Goal: Task Accomplishment & Management: Use online tool/utility

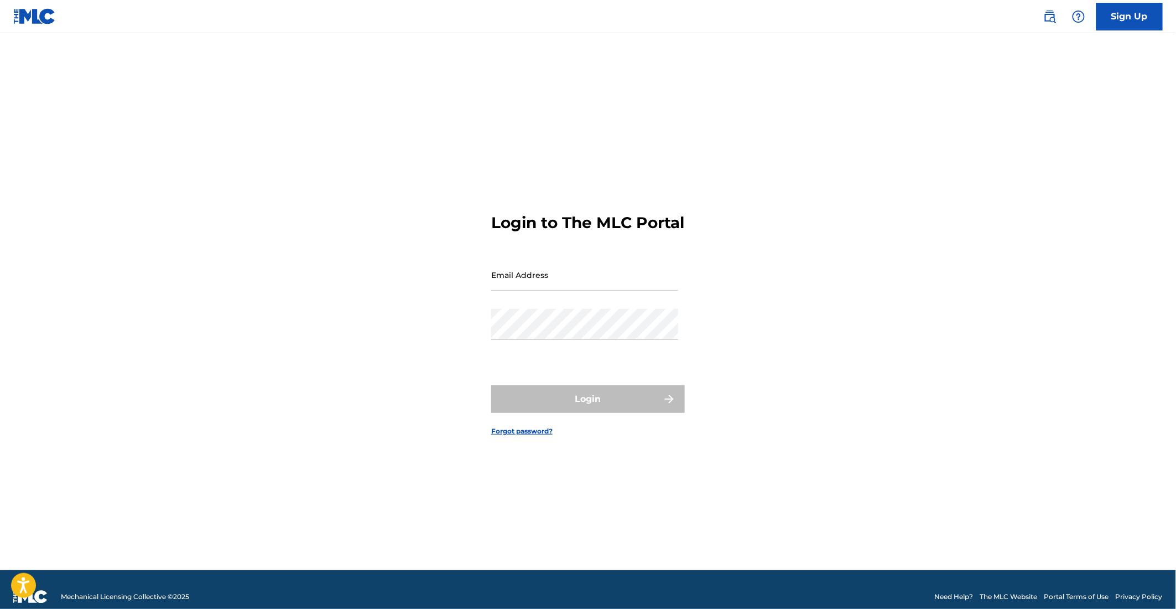
click at [641, 282] on input "Email Address" at bounding box center [584, 275] width 187 height 32
type input "[EMAIL_ADDRESS][DOMAIN_NAME]"
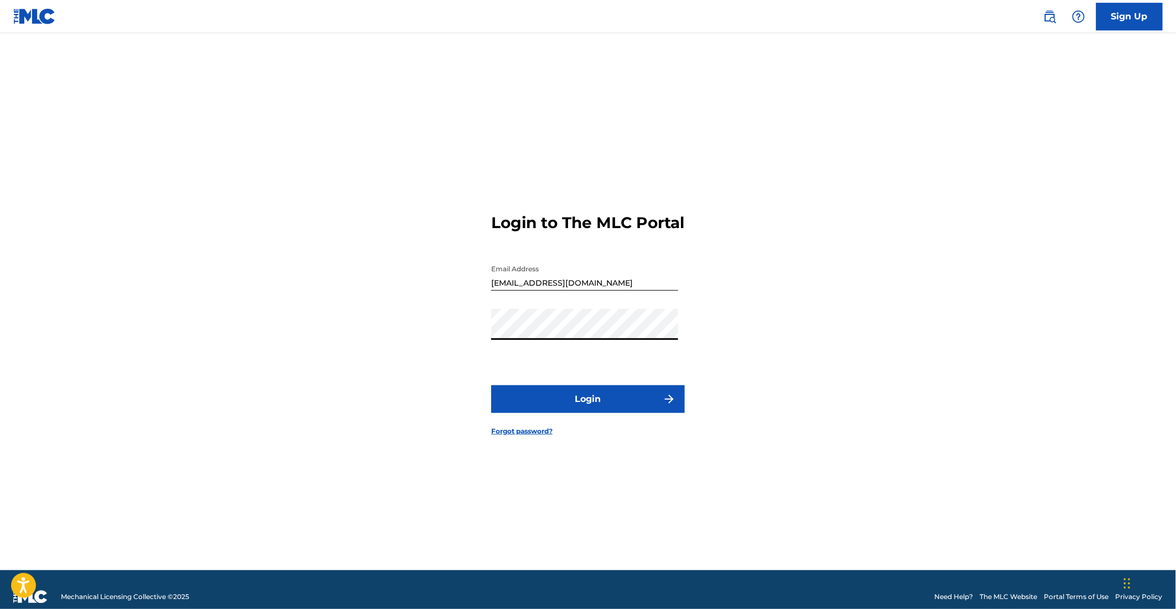
click at [581, 413] on button "Login" at bounding box center [588, 399] width 194 height 28
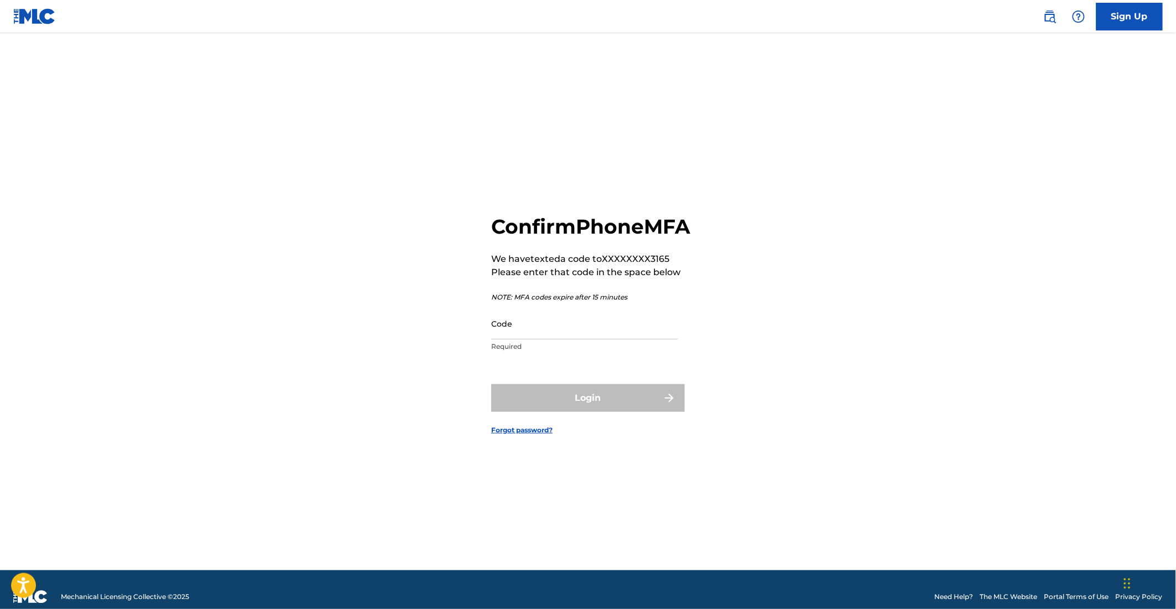
click at [563, 339] on input "Code" at bounding box center [584, 324] width 187 height 32
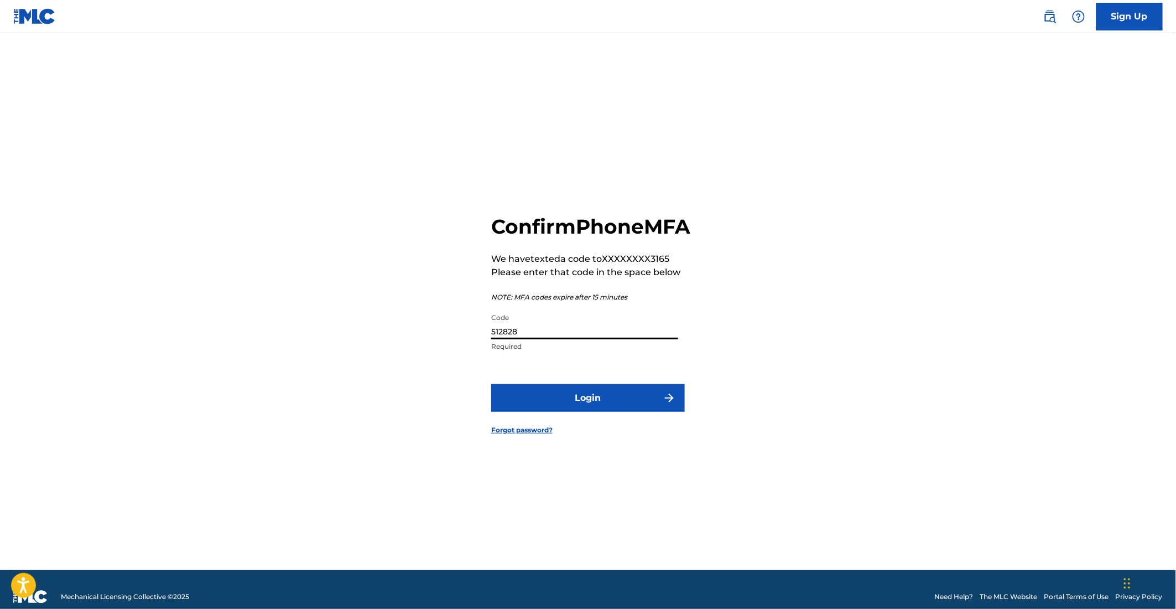
type input "512828"
click at [636, 408] on button "Login" at bounding box center [588, 398] width 194 height 28
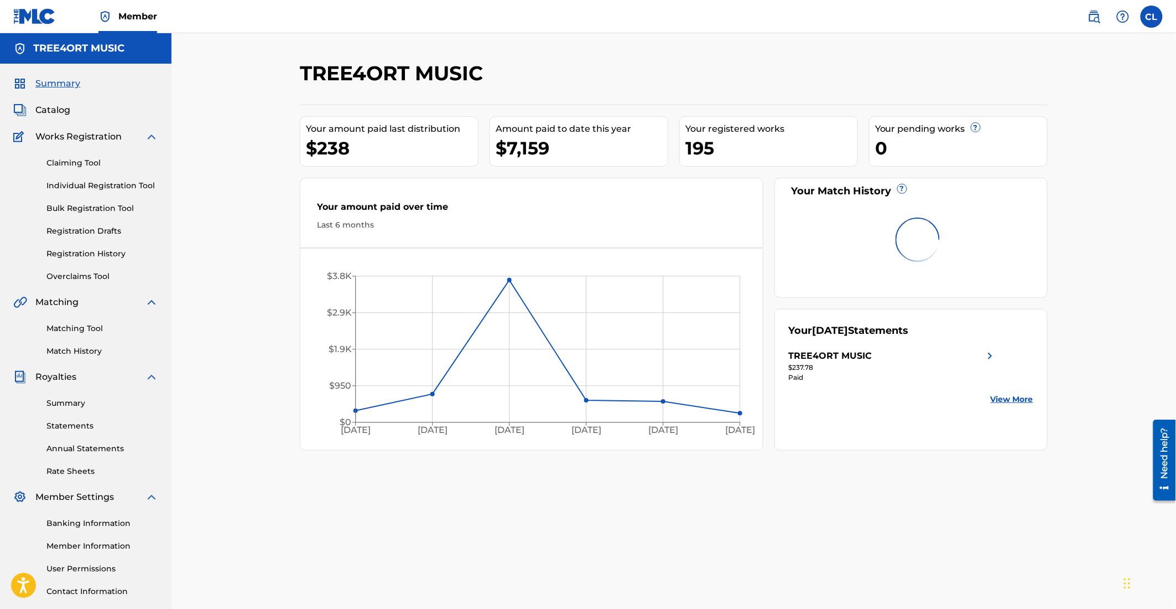
click at [50, 302] on span "Matching" at bounding box center [56, 301] width 43 height 13
click at [50, 304] on span "Matching" at bounding box center [56, 301] width 43 height 13
click at [52, 293] on div "Summary Catalog Works Registration Claiming Tool Individual Registration Tool B…" at bounding box center [86, 348] width 172 height 569
click at [50, 302] on span "Matching" at bounding box center [56, 301] width 43 height 13
click at [50, 303] on span "Matching" at bounding box center [56, 301] width 43 height 13
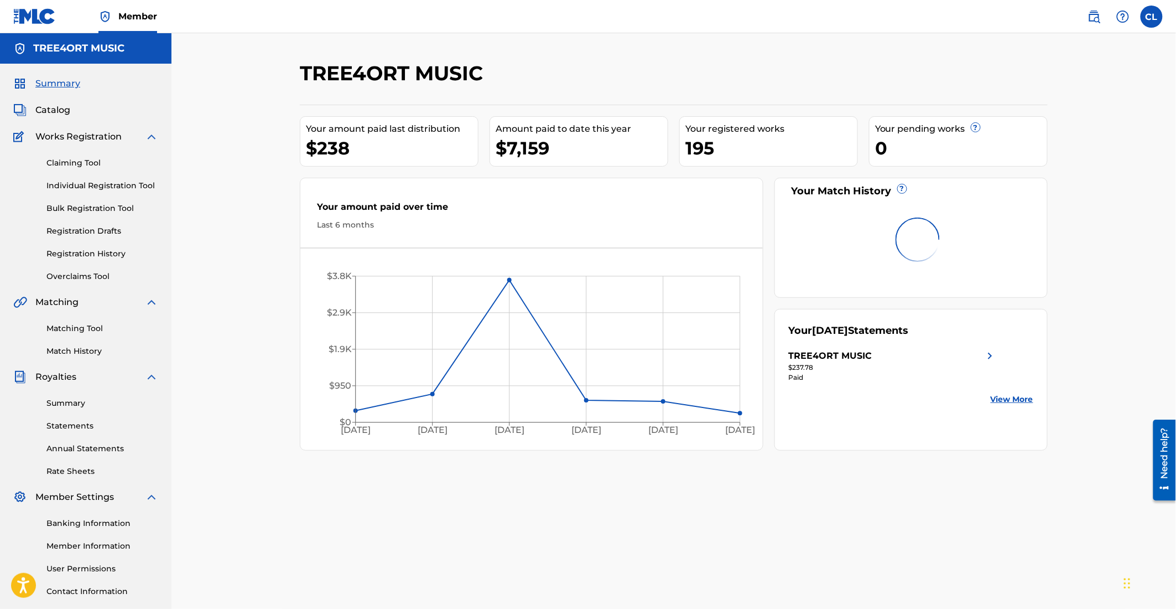
click at [50, 303] on span "Matching" at bounding box center [56, 301] width 43 height 13
click at [49, 302] on span "Matching" at bounding box center [56, 301] width 43 height 13
click at [51, 303] on span "Matching" at bounding box center [56, 301] width 43 height 13
click at [50, 303] on span "Matching" at bounding box center [56, 301] width 43 height 13
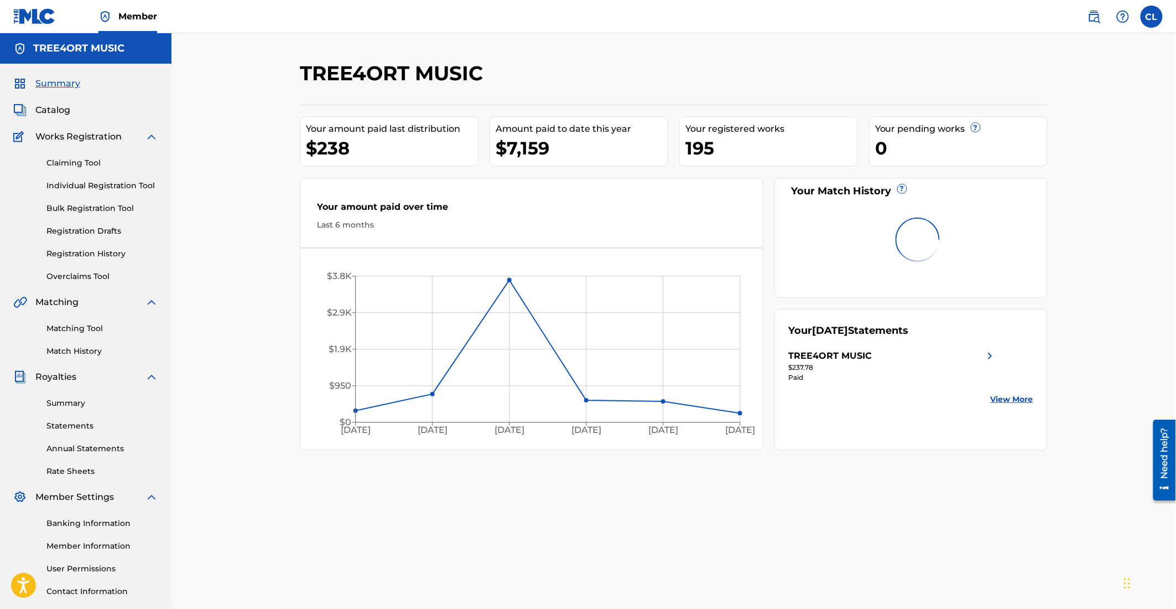
drag, startPoint x: 307, startPoint y: 72, endPoint x: 307, endPoint y: 58, distance: 13.8
click at [307, 69] on h2 "TREE4ORT MUSIC" at bounding box center [394, 73] width 189 height 25
drag, startPoint x: 306, startPoint y: 75, endPoint x: 305, endPoint y: 62, distance: 13.3
click at [306, 75] on h2 "TREE4ORT MUSIC" at bounding box center [394, 73] width 189 height 25
click at [92, 272] on link "Overclaims Tool" at bounding box center [102, 277] width 112 height 12
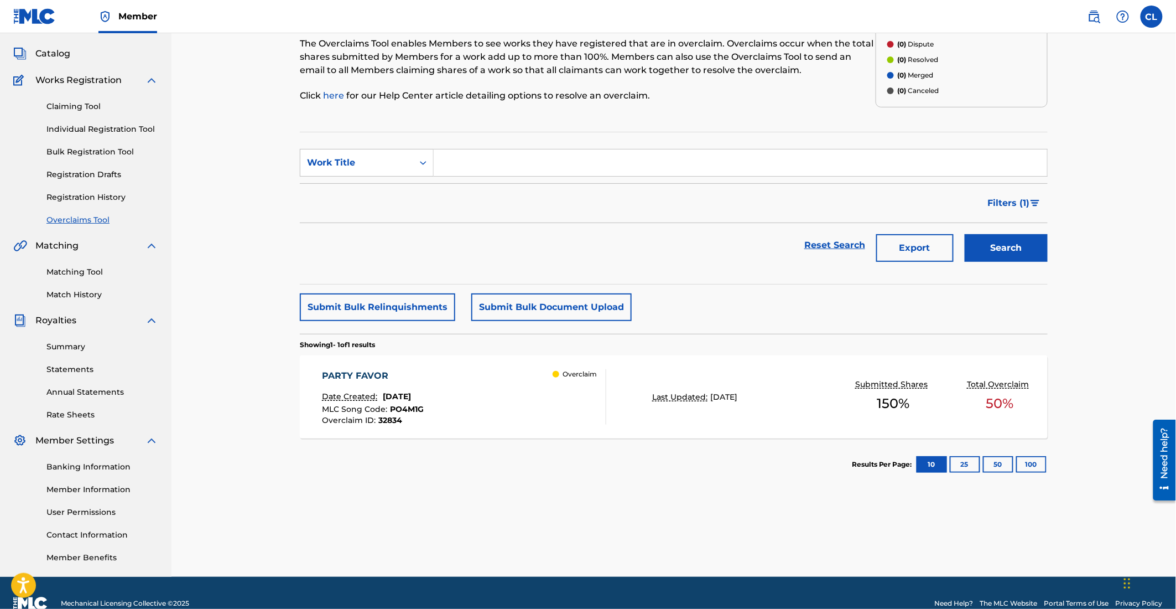
scroll to position [59, 0]
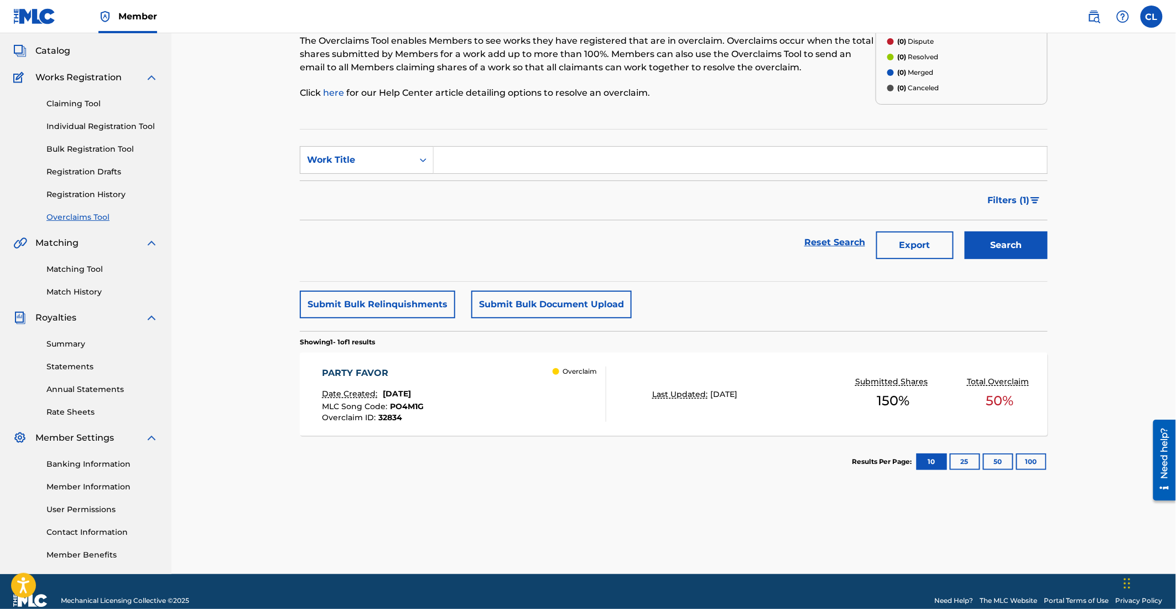
click at [376, 372] on div "PARTY FAVOR" at bounding box center [374, 372] width 102 height 13
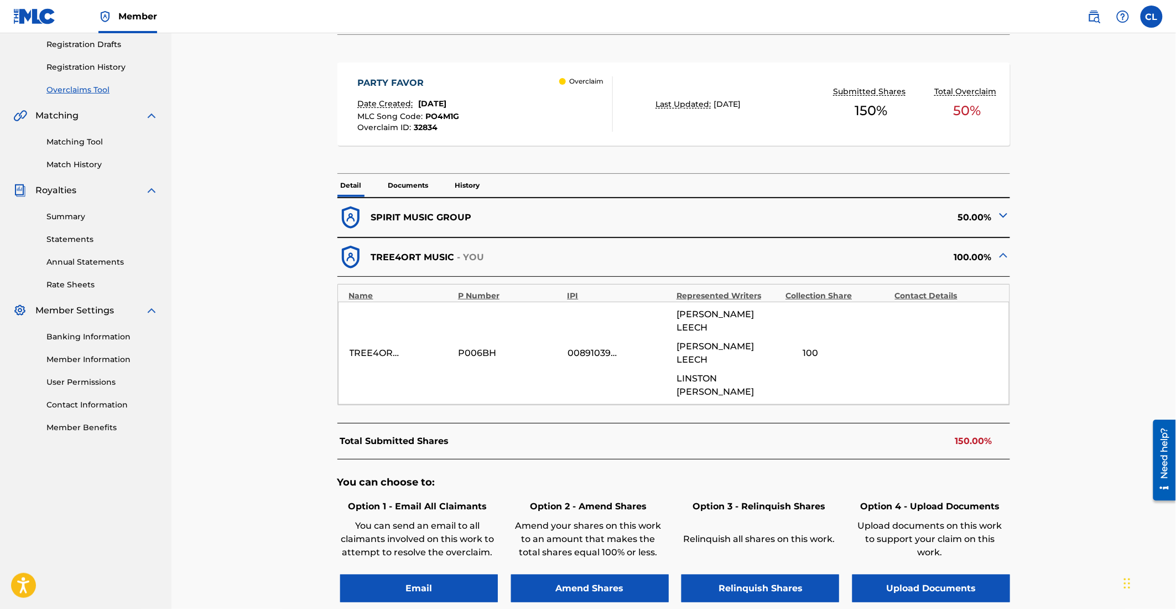
scroll to position [225, 0]
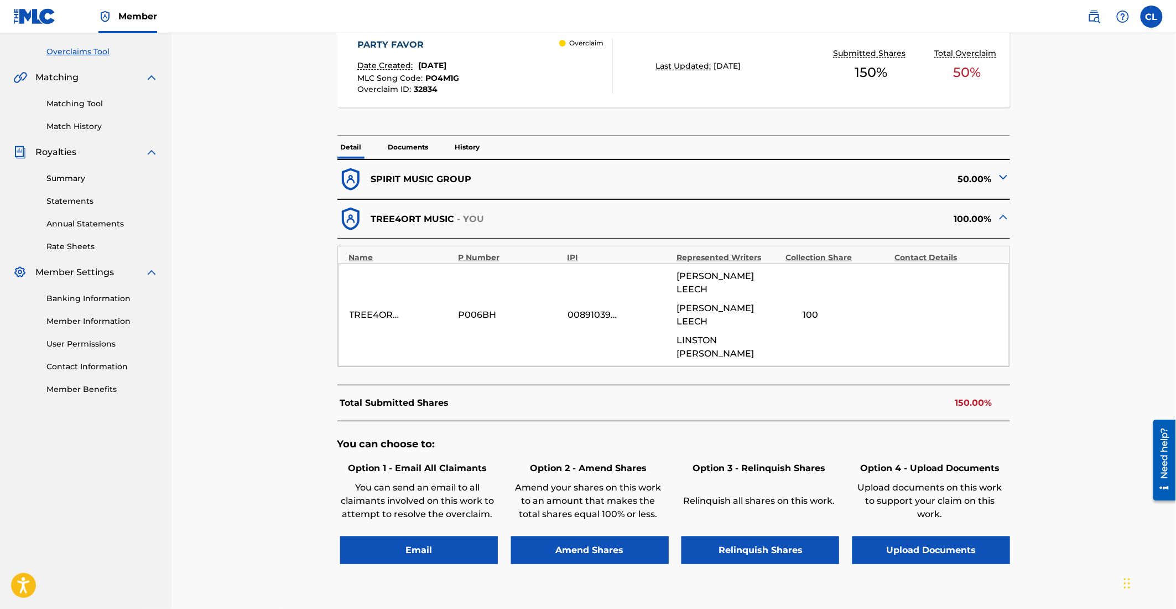
click at [1003, 176] on img at bounding box center [1003, 176] width 13 height 13
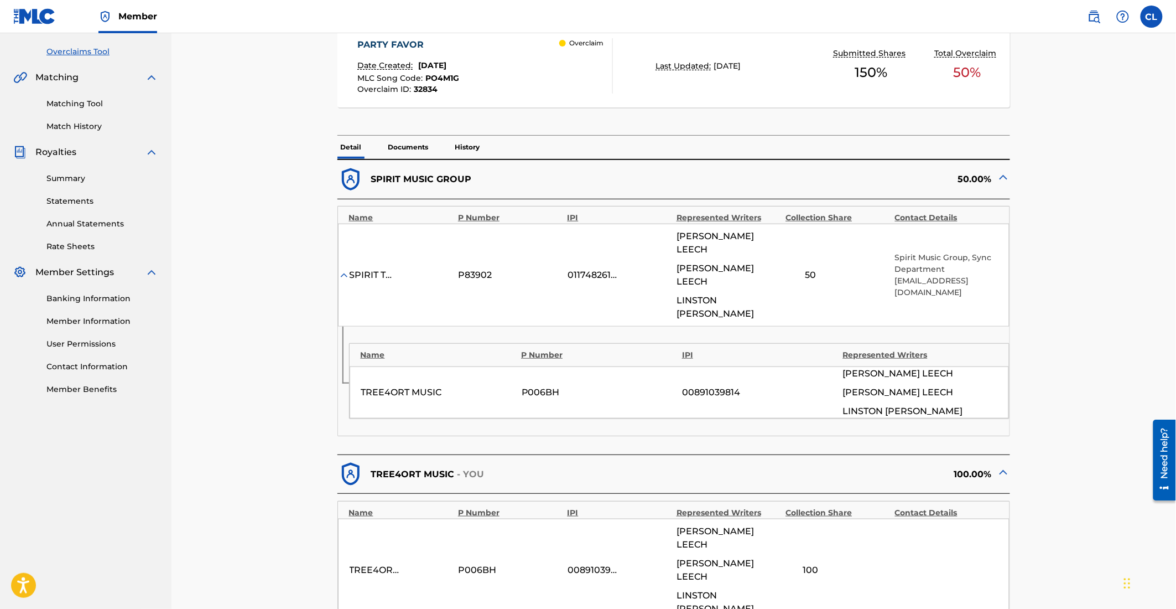
click at [1003, 176] on img at bounding box center [1003, 176] width 13 height 13
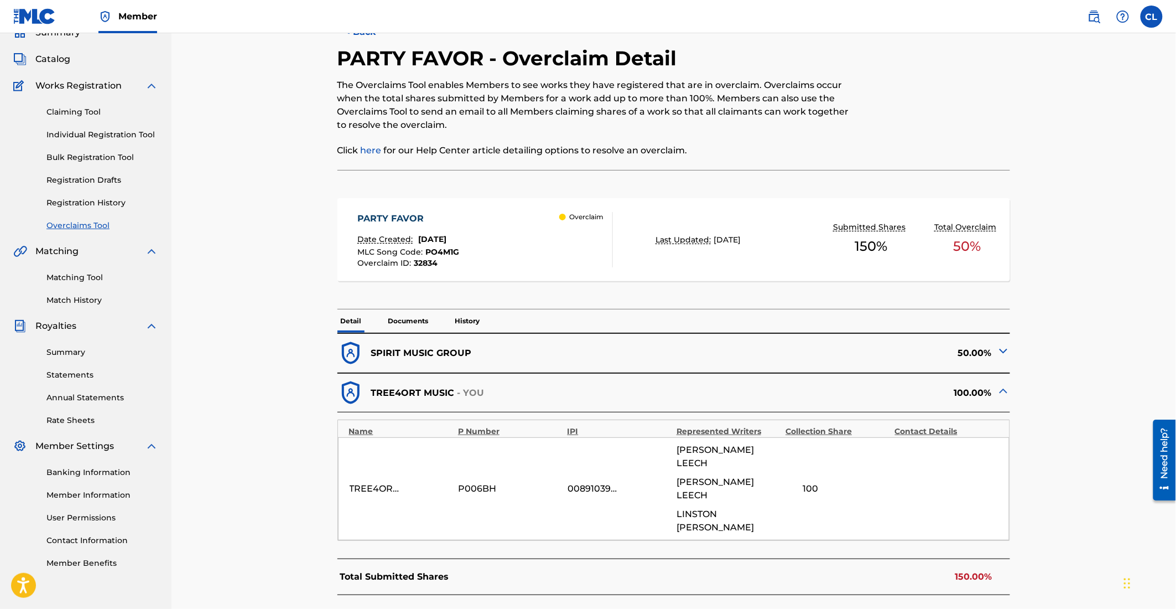
scroll to position [0, 0]
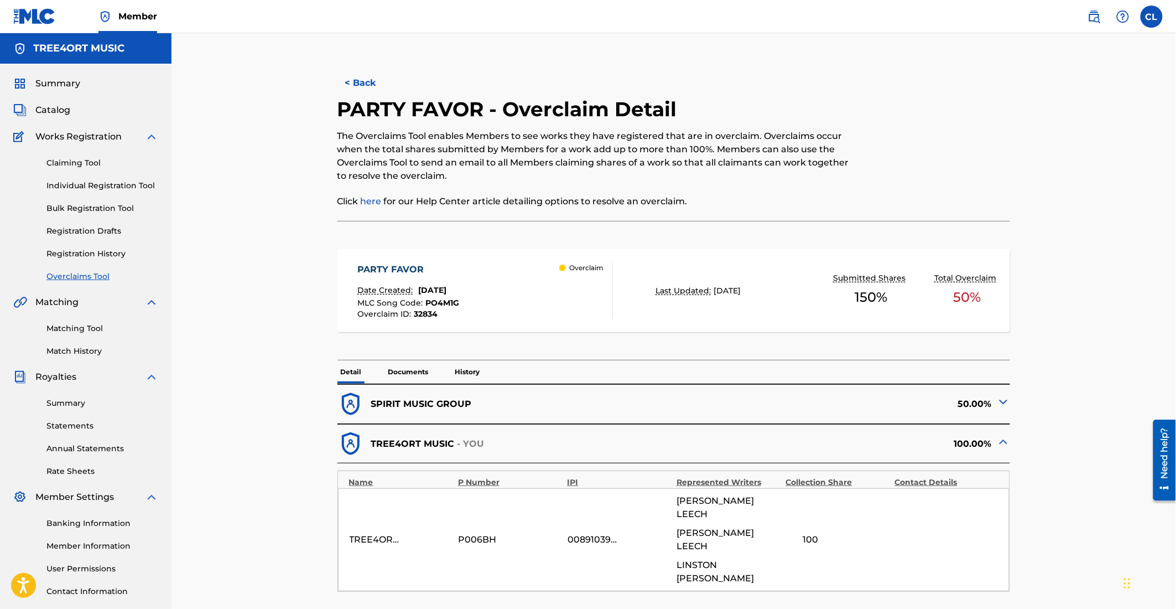
click at [424, 397] on p "SPIRIT MUSIC GROUP" at bounding box center [421, 403] width 101 height 13
drag, startPoint x: 422, startPoint y: 401, endPoint x: 426, endPoint y: 394, distance: 8.4
click at [422, 401] on p "SPIRIT MUSIC GROUP" at bounding box center [421, 403] width 101 height 13
drag, startPoint x: 425, startPoint y: 402, endPoint x: 426, endPoint y: 394, distance: 8.3
click at [425, 402] on p "SPIRIT MUSIC GROUP" at bounding box center [421, 403] width 101 height 13
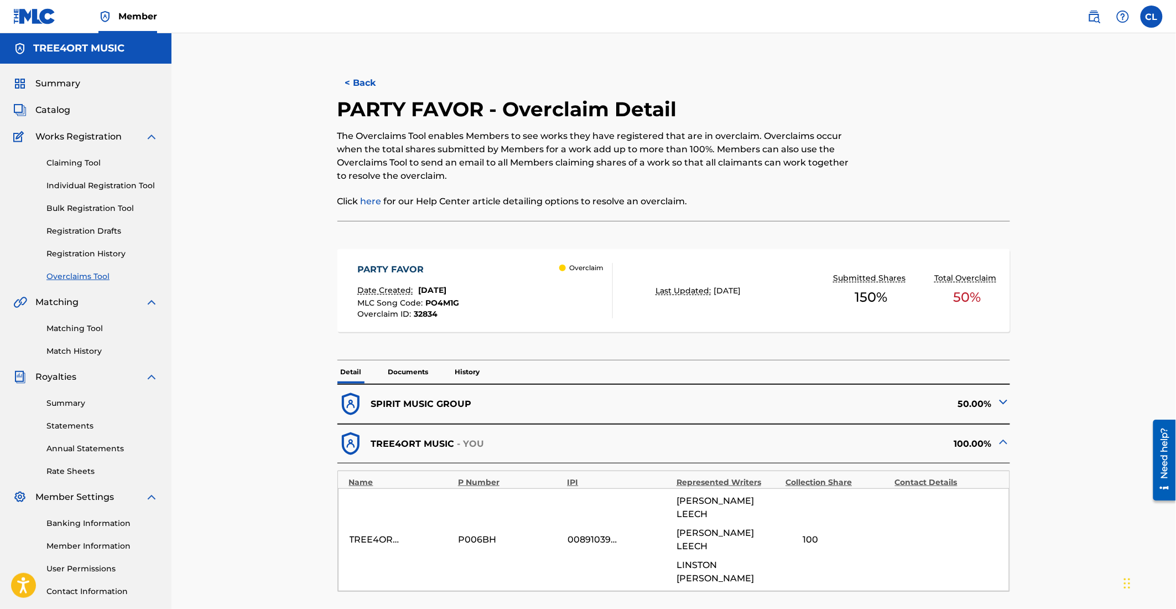
click at [425, 401] on p "SPIRIT MUSIC GROUP" at bounding box center [421, 403] width 101 height 13
click at [426, 403] on p "SPIRIT MUSIC GROUP" at bounding box center [421, 403] width 101 height 13
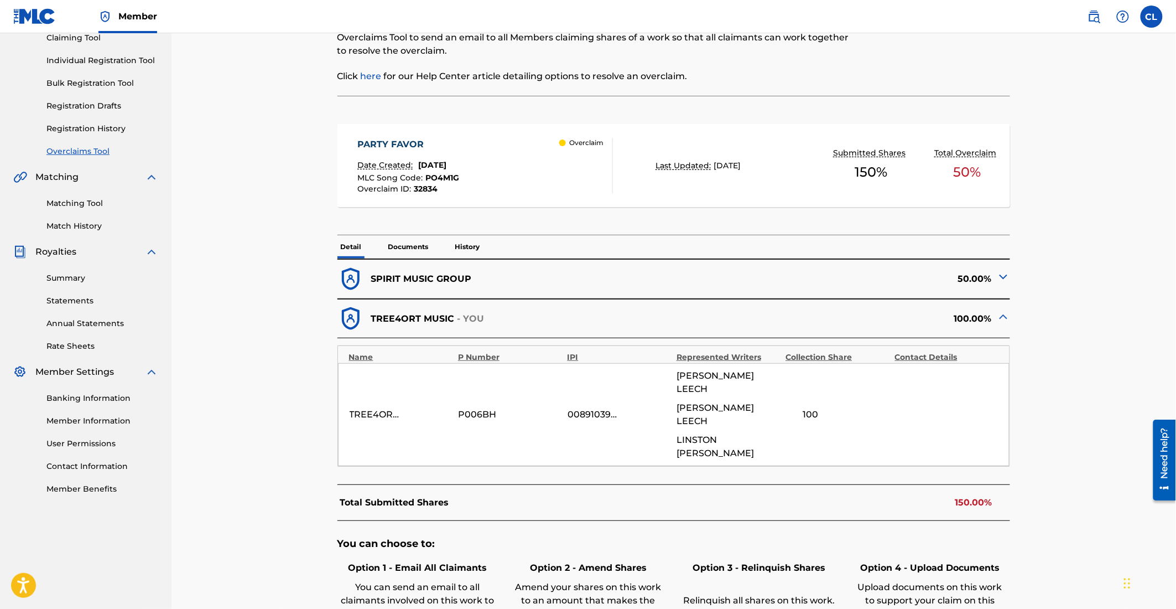
scroll to position [134, 0]
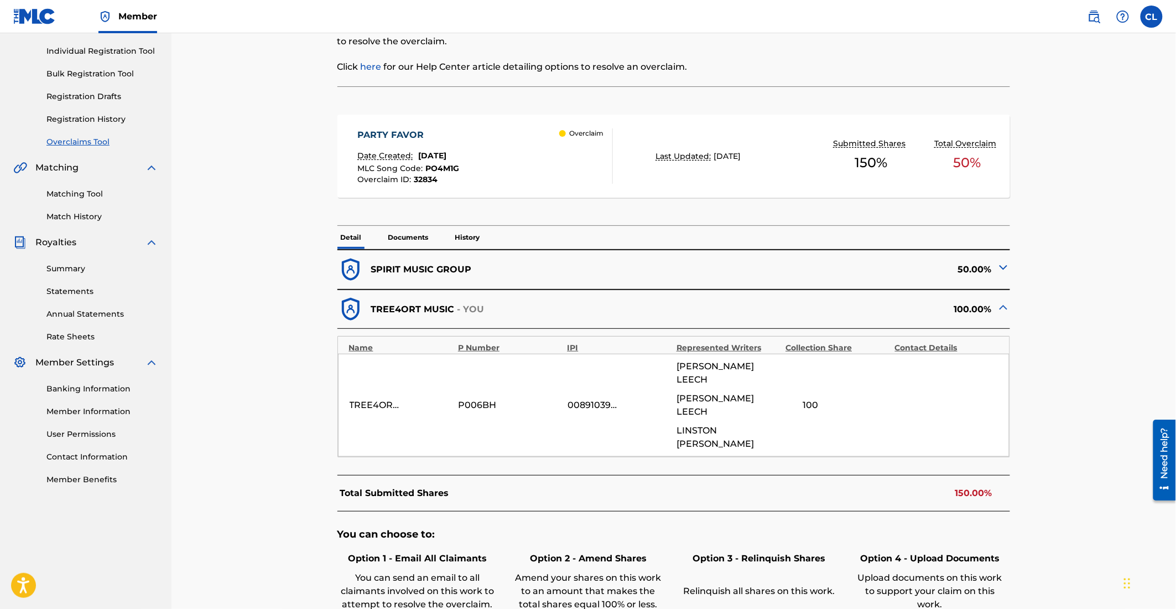
click at [1003, 263] on img at bounding box center [1003, 267] width 13 height 13
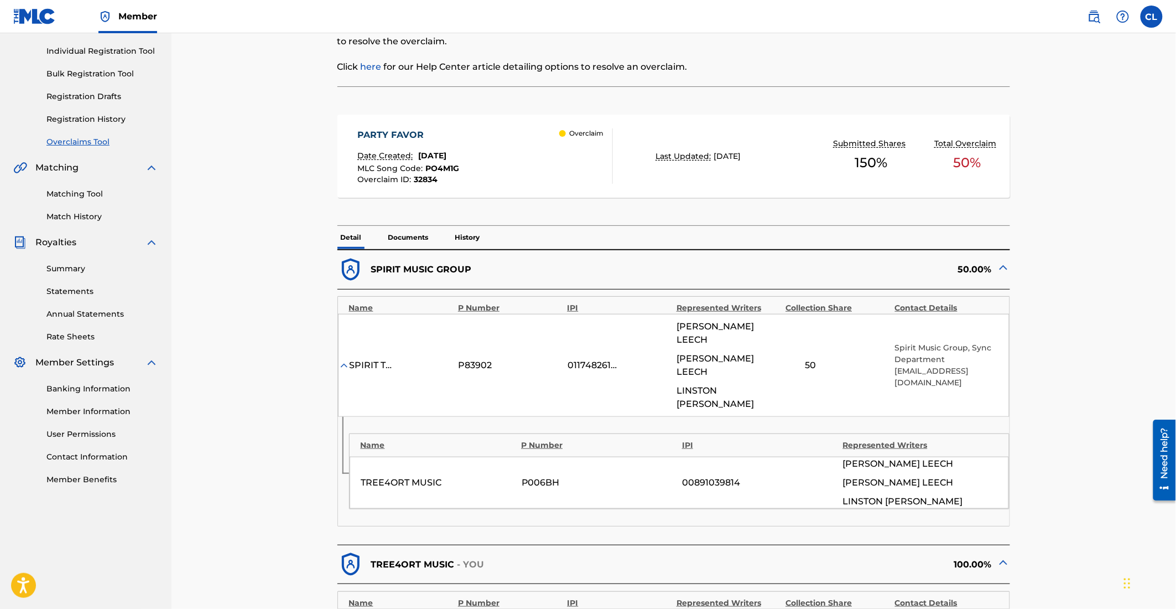
click at [1002, 265] on img at bounding box center [1003, 267] width 13 height 13
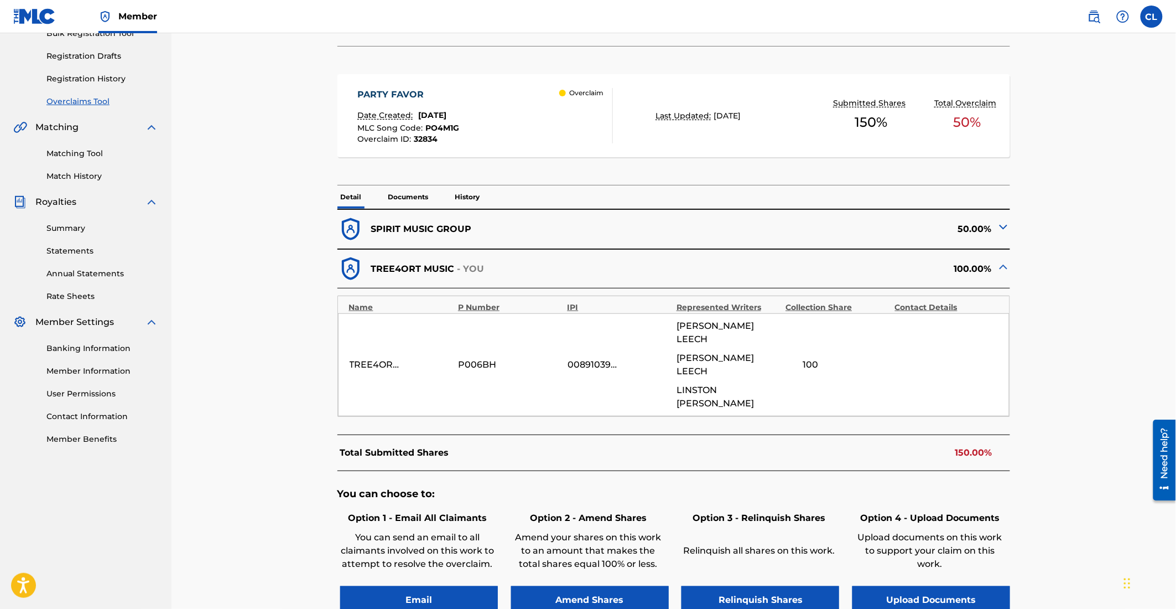
scroll to position [167, 0]
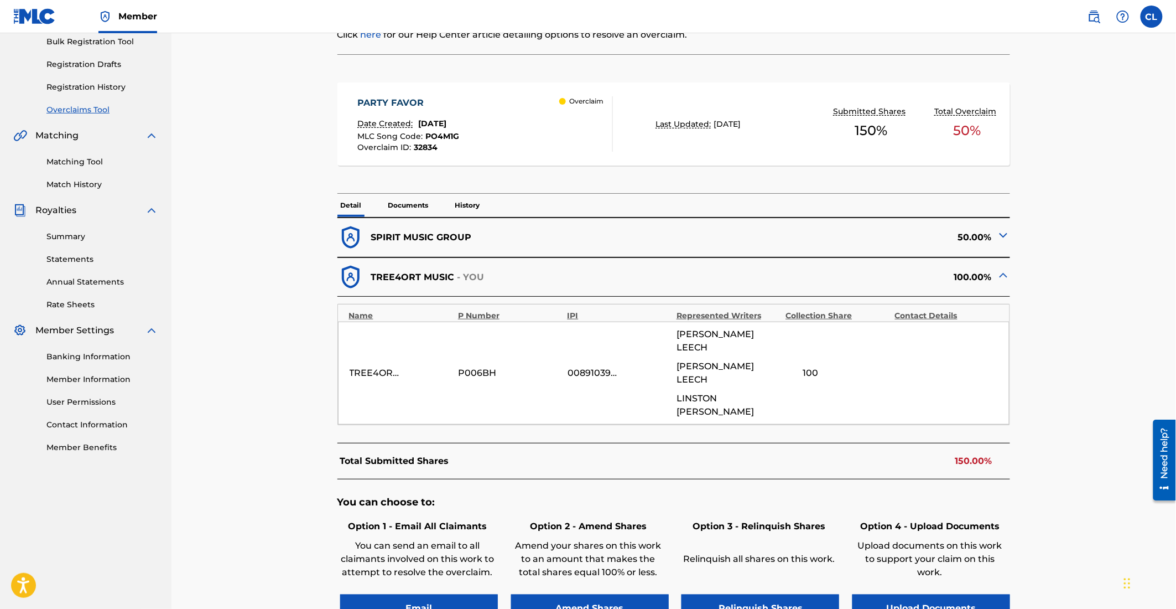
click at [476, 206] on p "History" at bounding box center [468, 205] width 32 height 23
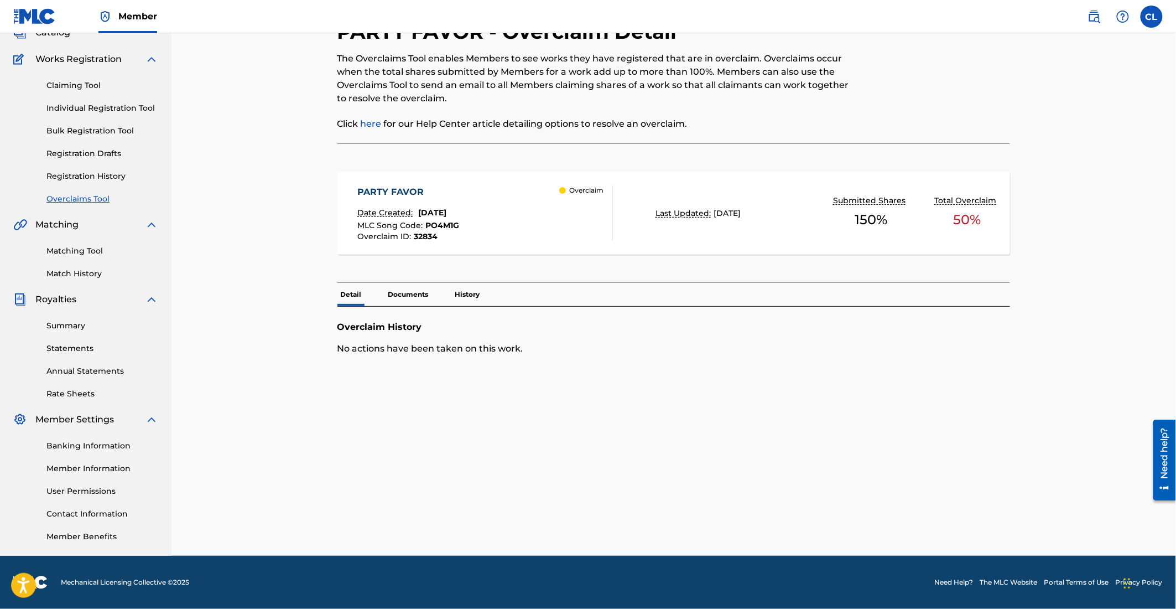
scroll to position [77, 0]
click at [394, 193] on div "PARTY FAVOR" at bounding box center [408, 191] width 102 height 13
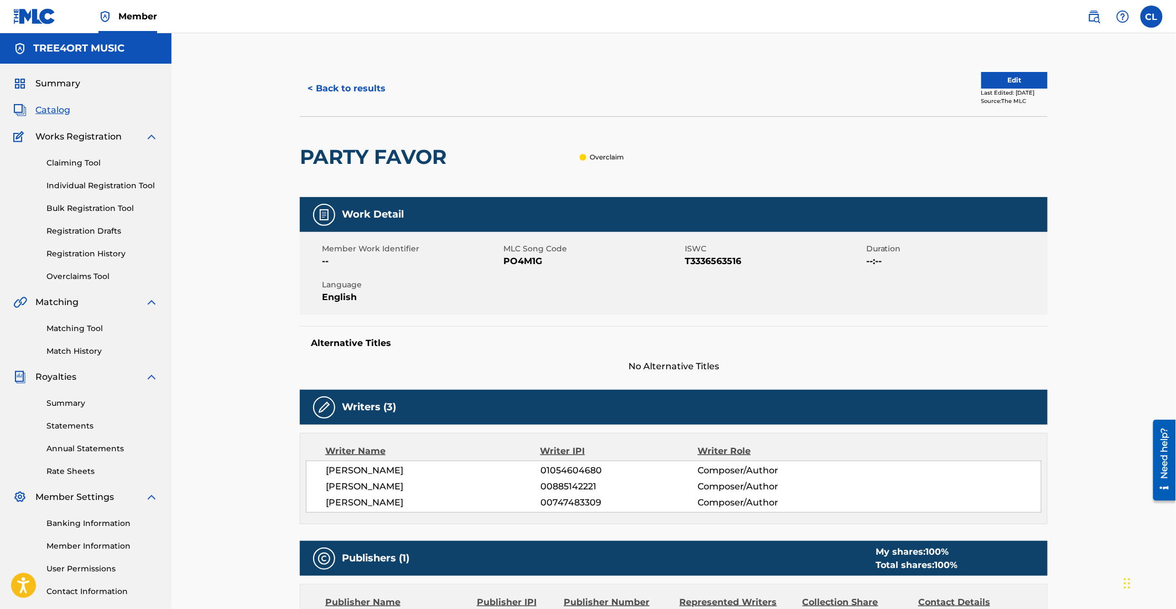
click at [372, 90] on button "< Back to results" at bounding box center [347, 89] width 94 height 28
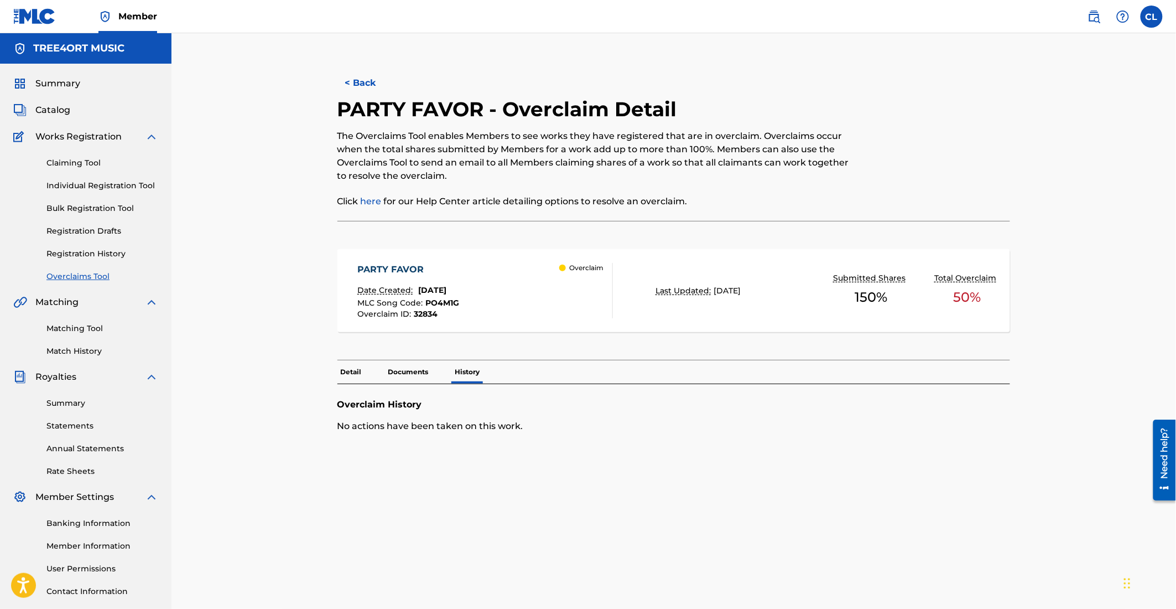
scroll to position [77, 0]
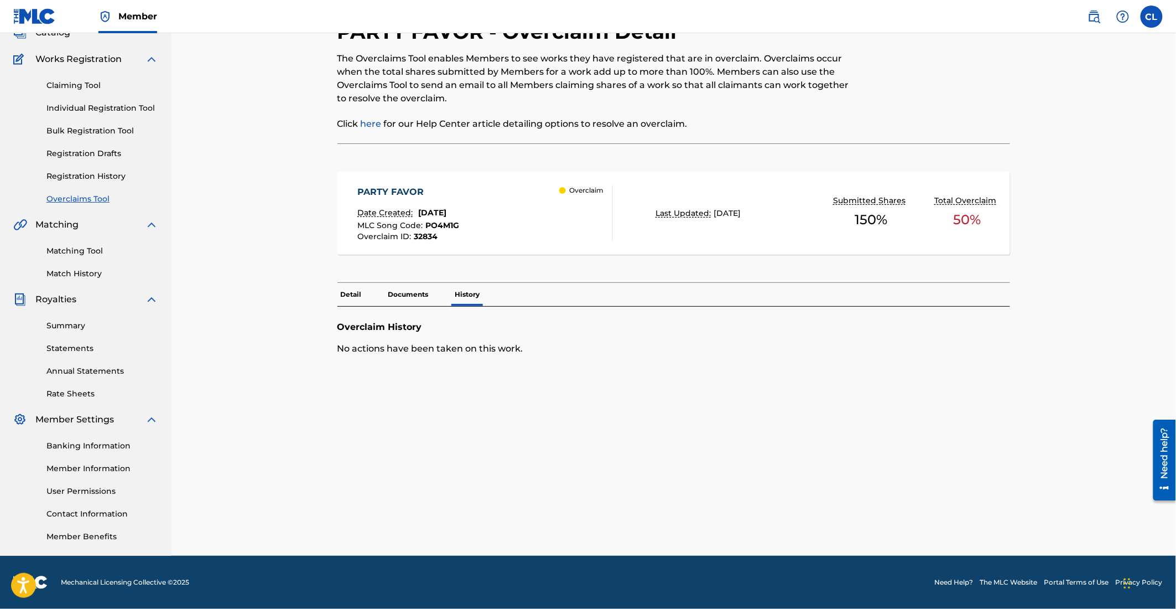
click at [432, 296] on div "Detail Documents History" at bounding box center [673, 294] width 673 height 23
click at [420, 293] on p "Documents" at bounding box center [408, 294] width 47 height 23
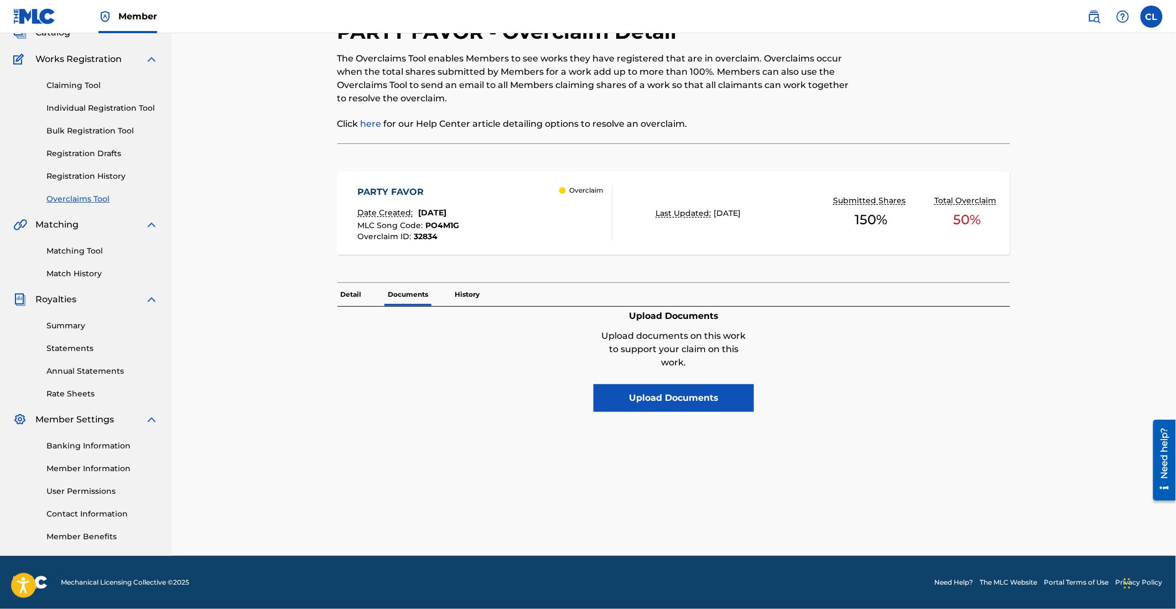
drag, startPoint x: 331, startPoint y: 289, endPoint x: 341, endPoint y: 289, distance: 10.0
click at [331, 289] on div "< Back PARTY FAVOR - Overclaim Detail The Overclaims Tool enables Members to se…" at bounding box center [674, 269] width 748 height 572
click at [341, 289] on p "Detail" at bounding box center [351, 294] width 28 height 23
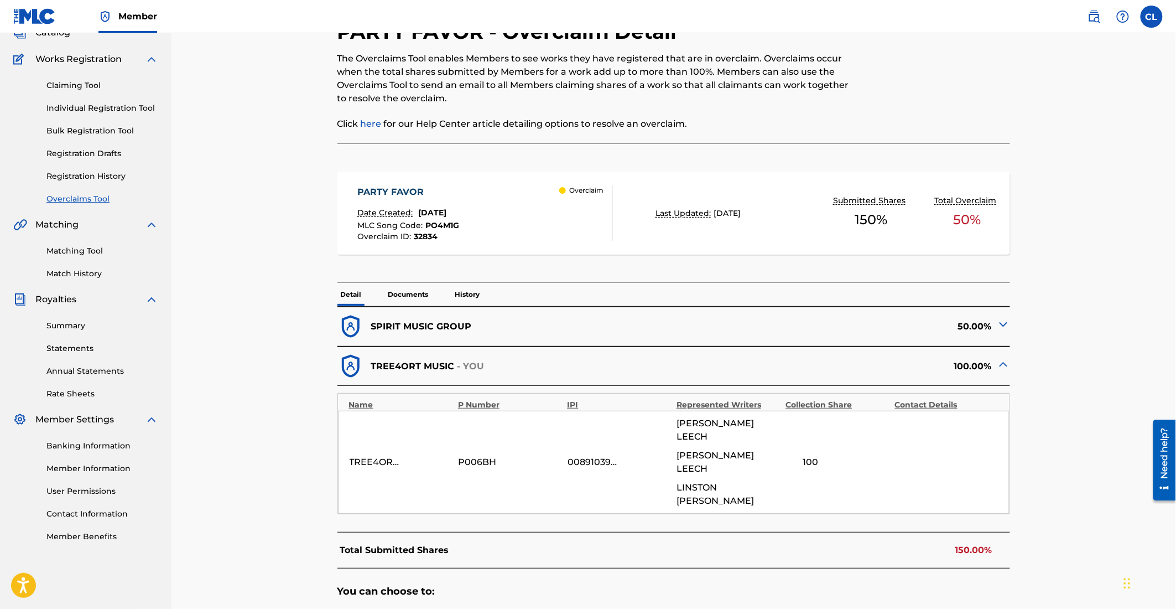
click at [424, 365] on p "TREE4ORT MUSIC" at bounding box center [413, 366] width 84 height 13
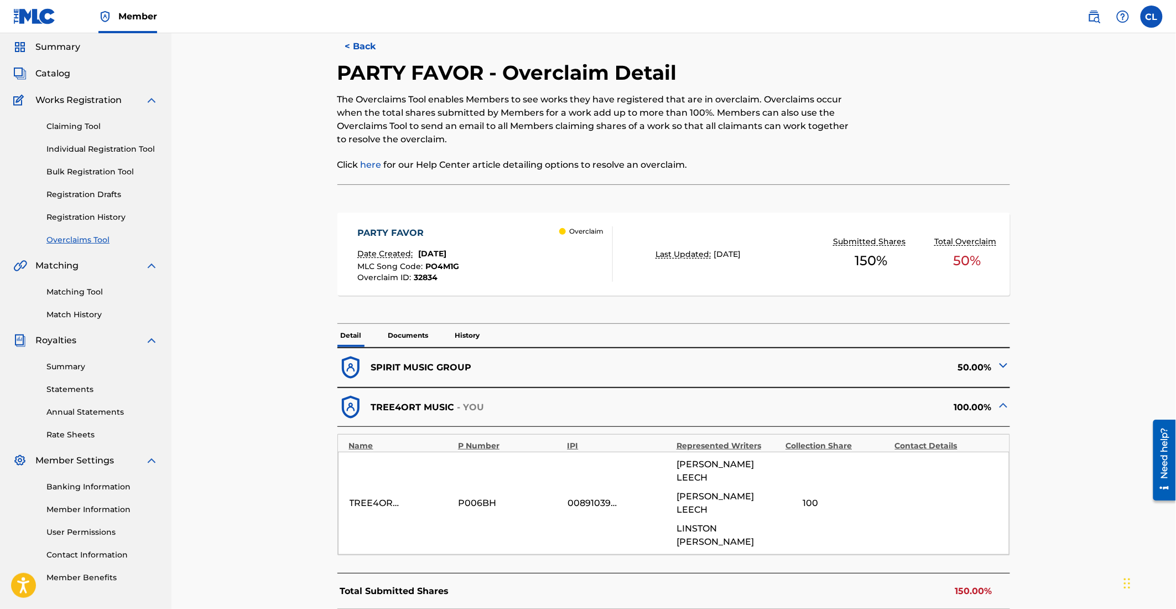
scroll to position [23, 0]
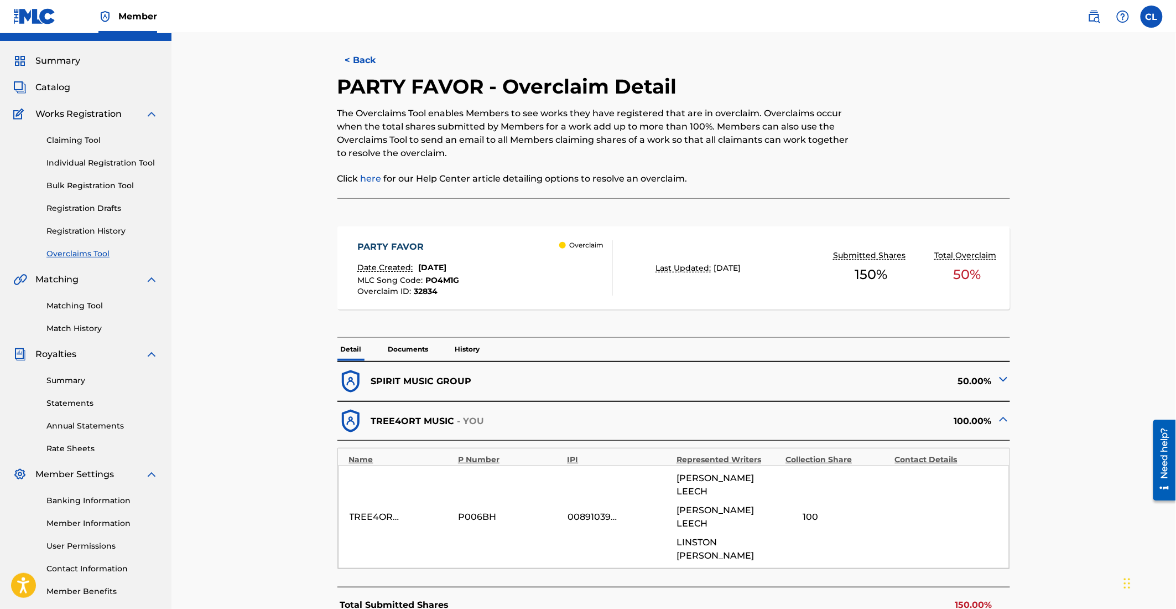
click at [506, 87] on h2 "PARTY FAVOR - Overclaim Detail" at bounding box center [509, 86] width 345 height 25
drag, startPoint x: 503, startPoint y: 85, endPoint x: 506, endPoint y: 69, distance: 16.8
click at [503, 84] on h2 "PARTY FAVOR - Overclaim Detail" at bounding box center [509, 86] width 345 height 25
click at [506, 87] on h2 "PARTY FAVOR - Overclaim Detail" at bounding box center [509, 86] width 345 height 25
click at [341, 113] on p "The Overclaims Tool enables Members to see works they have registered that are …" at bounding box center [596, 133] width 518 height 53
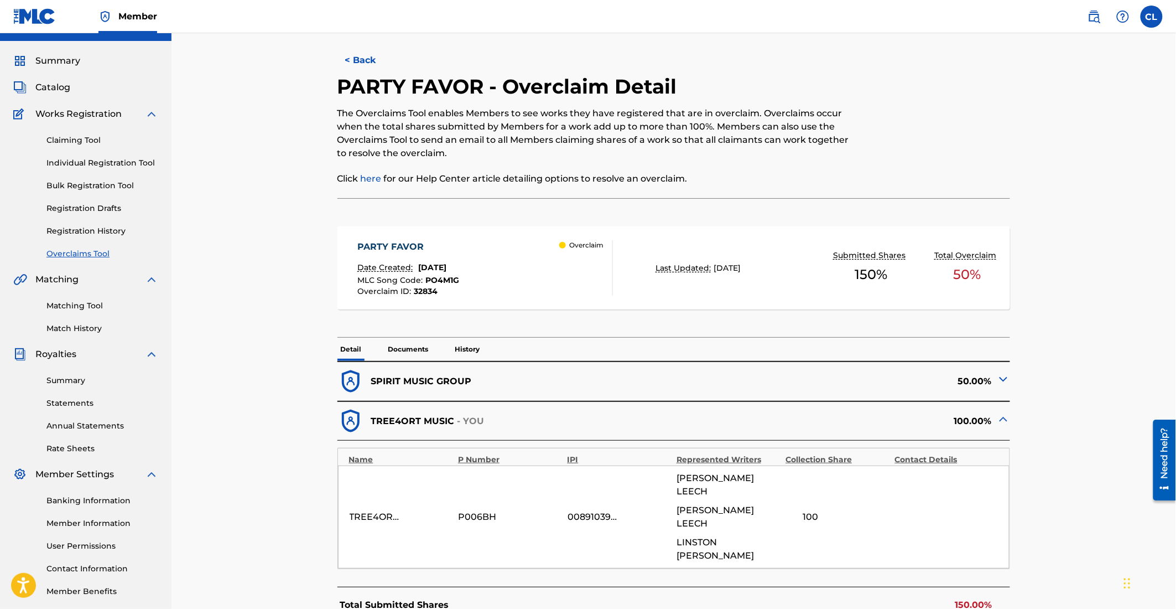
click at [341, 114] on p "The Overclaims Tool enables Members to see works they have registered that are …" at bounding box center [596, 133] width 518 height 53
click at [340, 114] on p "The Overclaims Tool enables Members to see works they have registered that are …" at bounding box center [596, 133] width 518 height 53
drag, startPoint x: 387, startPoint y: 91, endPoint x: 386, endPoint y: 84, distance: 7.3
click at [386, 84] on h2 "PARTY FAVOR - Overclaim Detail" at bounding box center [509, 86] width 345 height 25
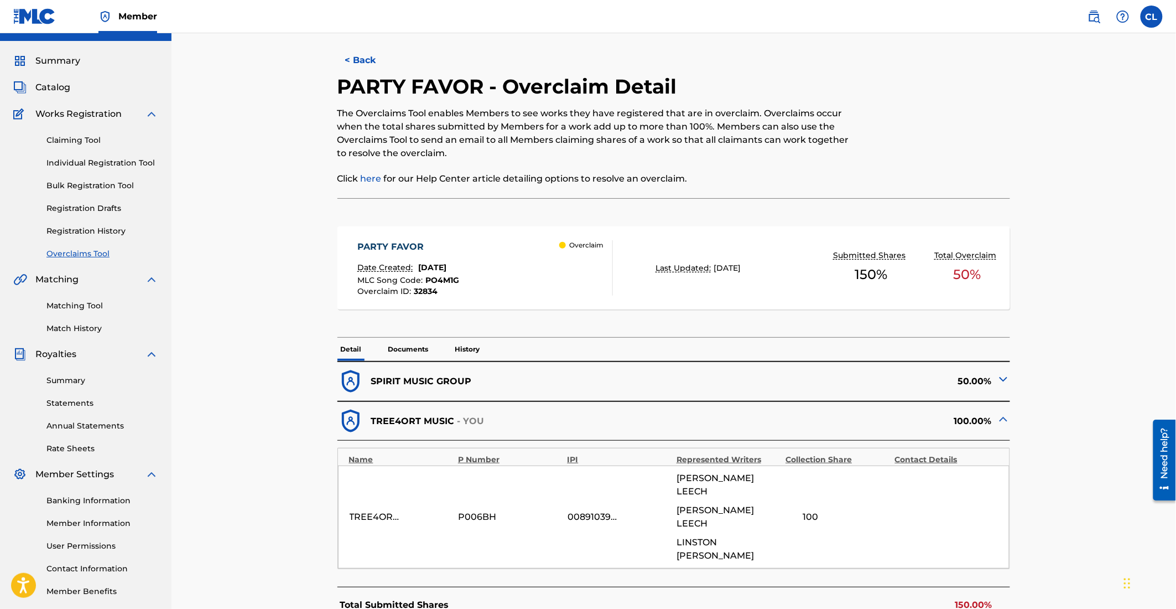
click at [385, 88] on h2 "PARTY FAVOR - Overclaim Detail" at bounding box center [509, 86] width 345 height 25
click at [385, 86] on h2 "PARTY FAVOR - Overclaim Detail" at bounding box center [509, 86] width 345 height 25
drag, startPoint x: 385, startPoint y: 86, endPoint x: 378, endPoint y: 71, distance: 16.9
click at [382, 79] on h2 "PARTY FAVOR - Overclaim Detail" at bounding box center [509, 86] width 345 height 25
drag, startPoint x: 386, startPoint y: 89, endPoint x: 387, endPoint y: 95, distance: 5.6
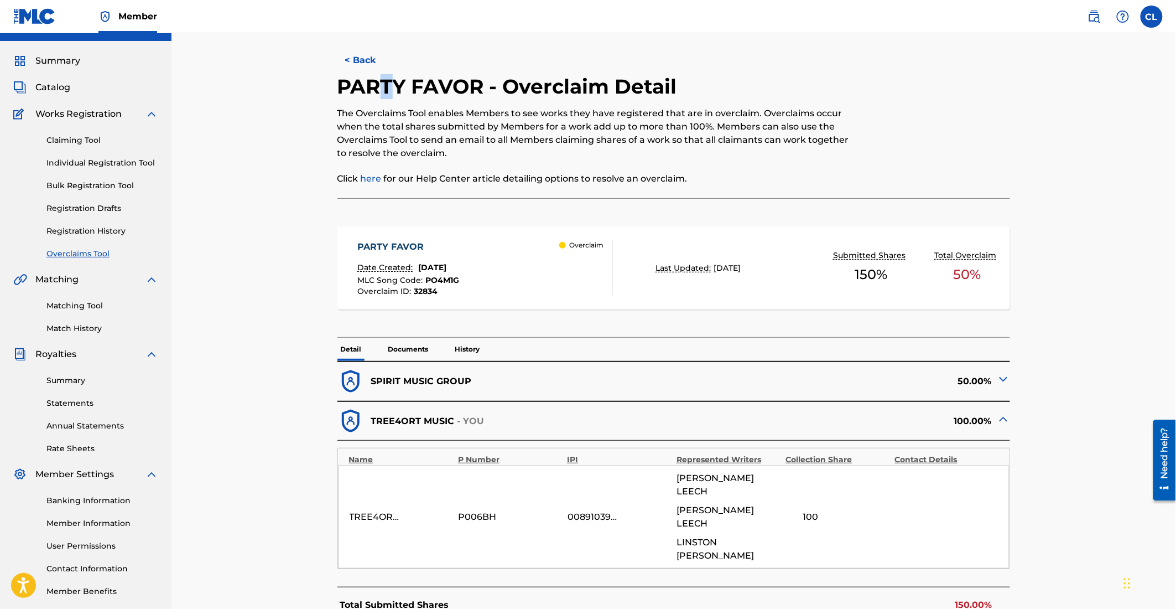
click at [387, 95] on h2 "PARTY FAVOR - Overclaim Detail" at bounding box center [509, 86] width 345 height 25
click at [385, 90] on h2 "PARTY FAVOR - Overclaim Detail" at bounding box center [509, 86] width 345 height 25
click at [387, 89] on h2 "PARTY FAVOR - Overclaim Detail" at bounding box center [509, 86] width 345 height 25
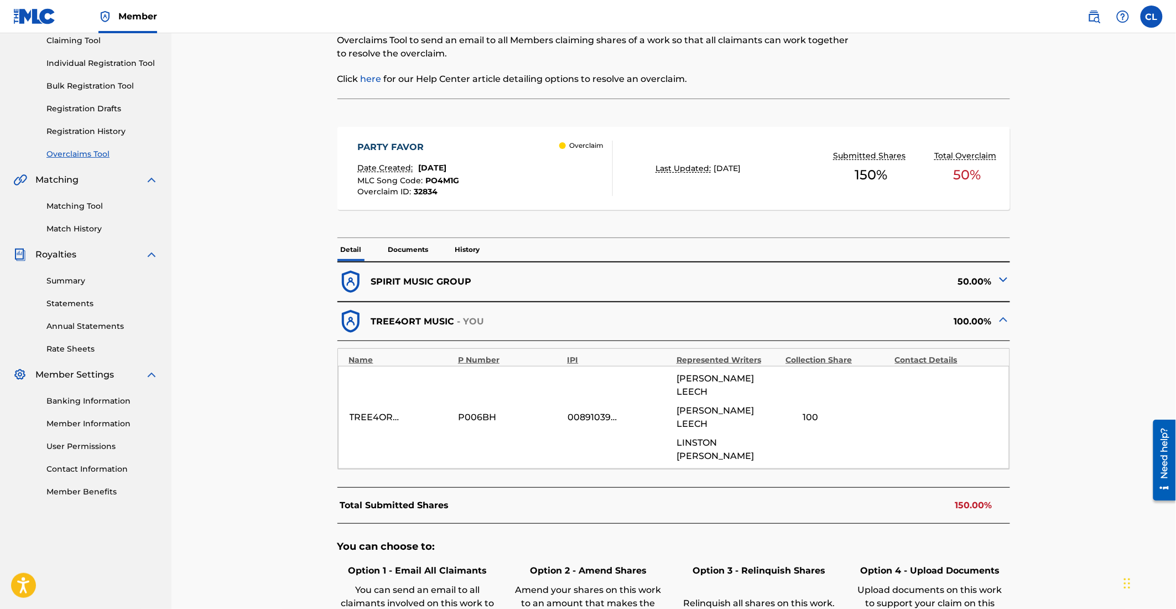
scroll to position [131, 0]
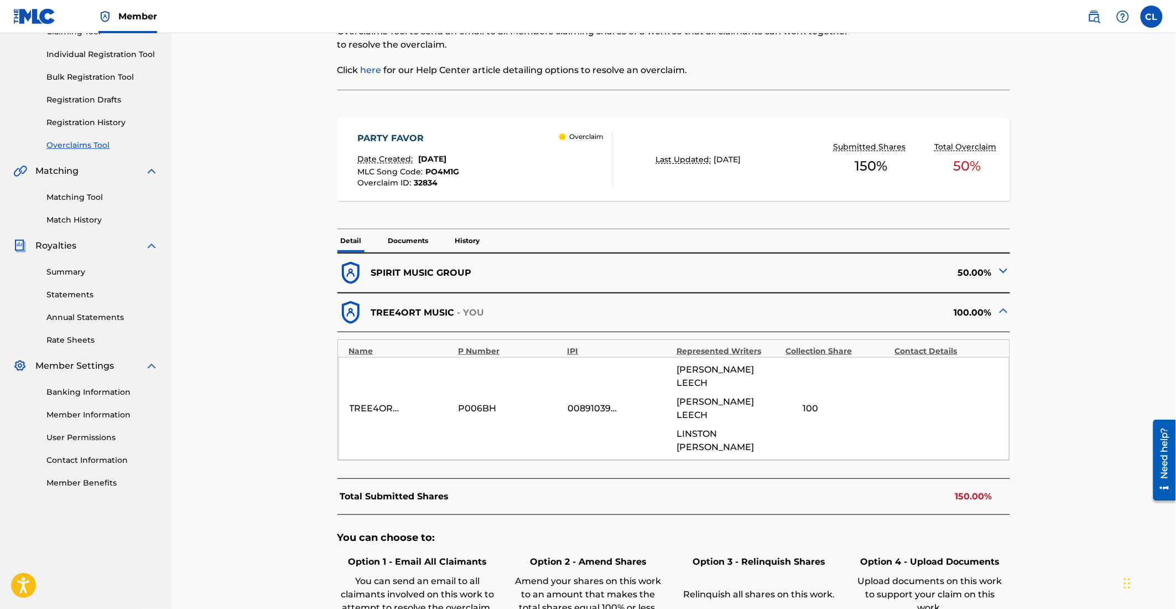
click at [470, 270] on p "SPIRIT MUSIC GROUP" at bounding box center [421, 272] width 101 height 13
click at [1001, 268] on img at bounding box center [1003, 270] width 13 height 13
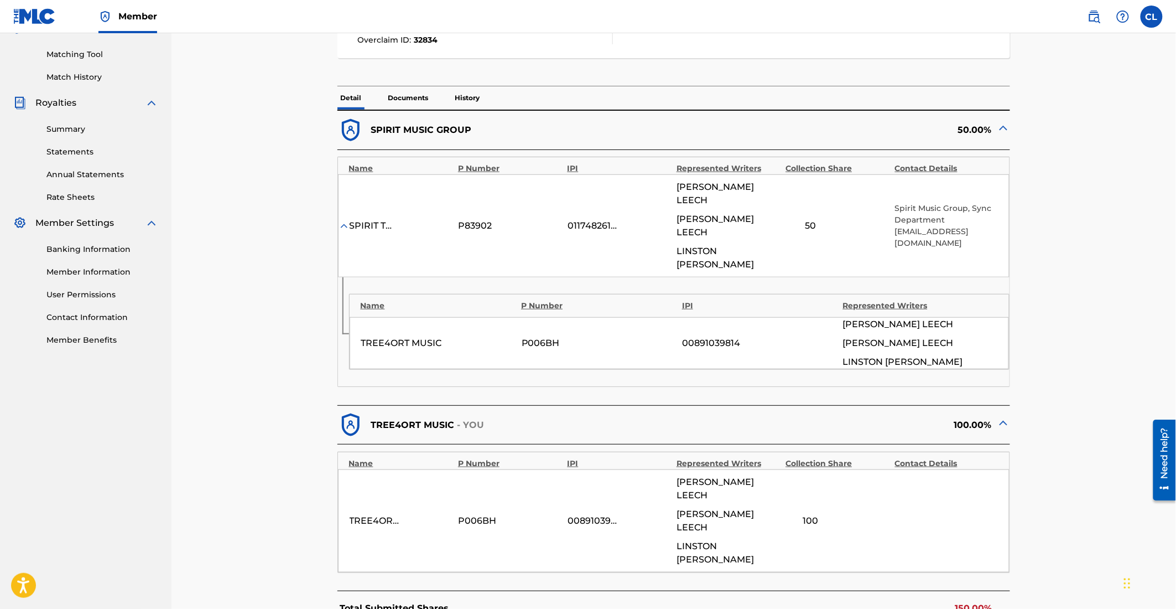
scroll to position [307, 0]
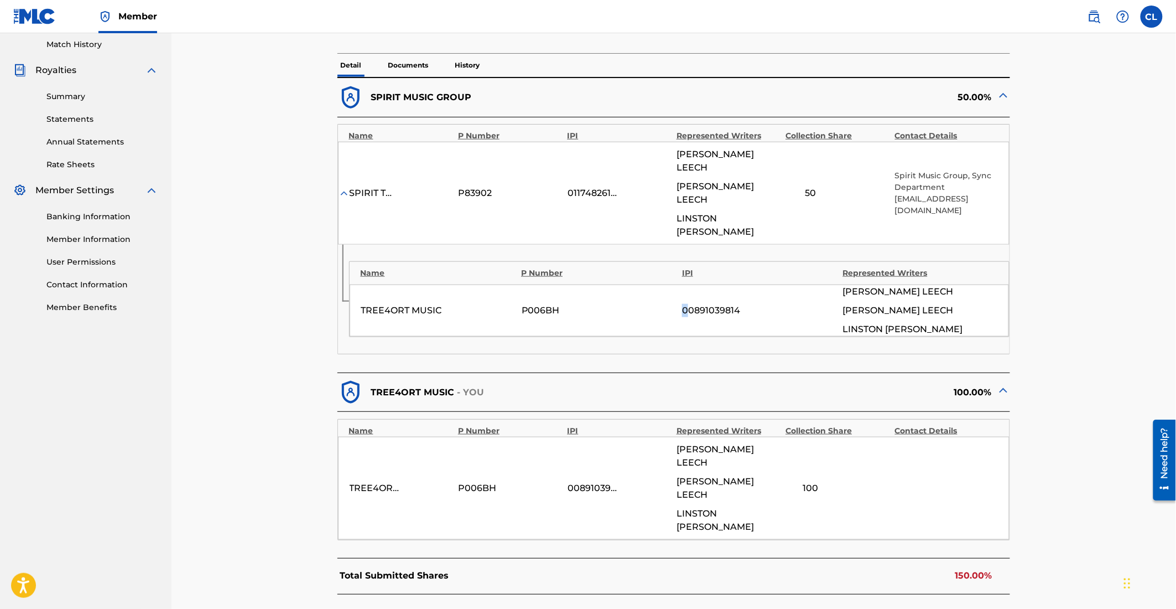
click at [687, 294] on div "TREE4ORT MUSIC P006BH 00891039814 [PERSON_NAME] LEECH [PERSON_NAME] [PERSON_NAM…" at bounding box center [680, 310] width 660 height 52
click at [687, 304] on div "00891039814" at bounding box center [759, 310] width 155 height 13
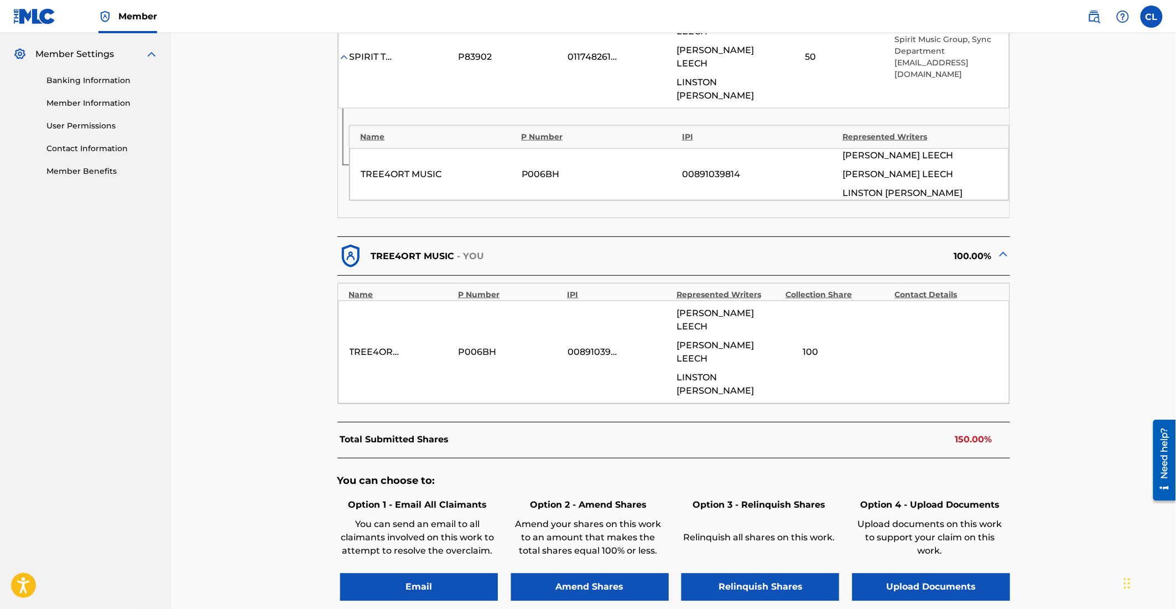
scroll to position [463, 0]
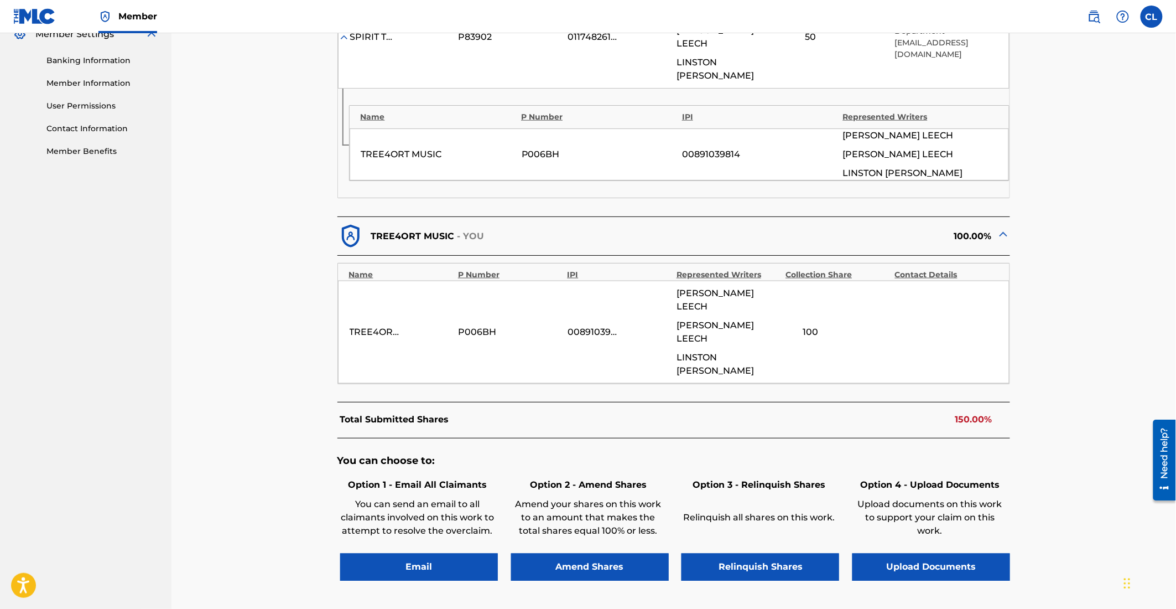
click at [410, 553] on button "Email" at bounding box center [419, 567] width 158 height 28
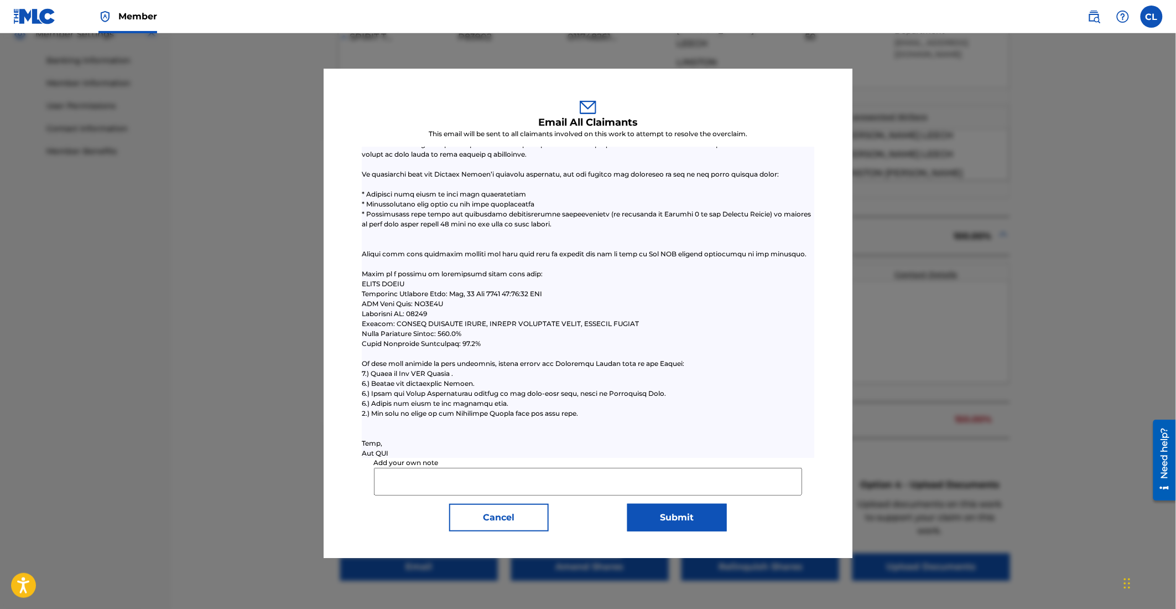
scroll to position [114, 0]
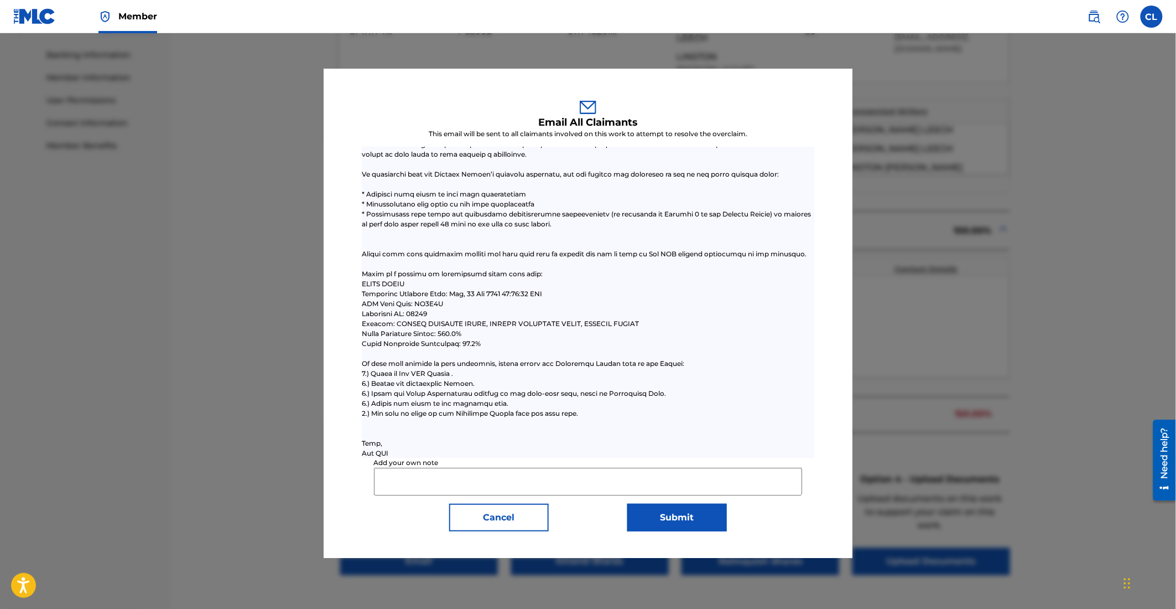
click at [487, 527] on button "Cancel" at bounding box center [499, 517] width 100 height 28
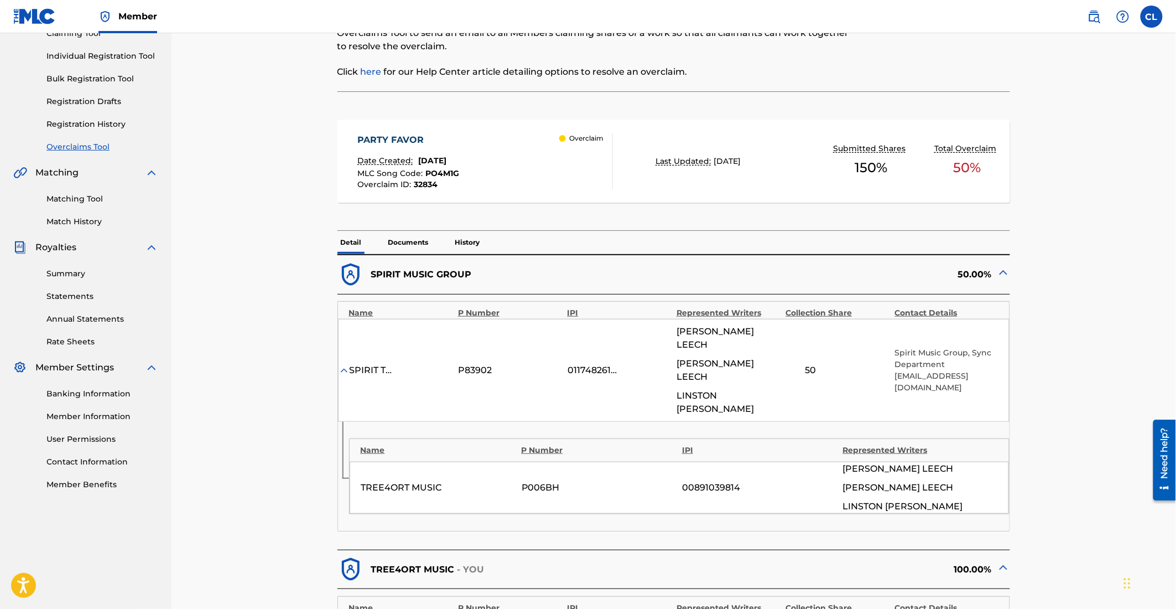
scroll to position [133, 0]
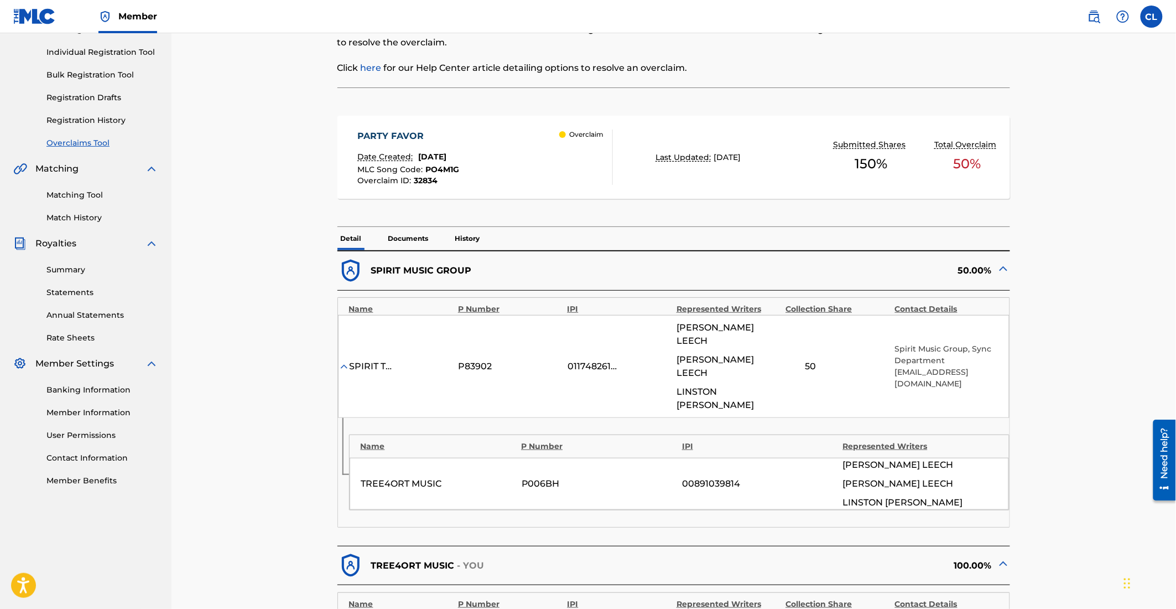
click at [348, 361] on img at bounding box center [344, 366] width 11 height 11
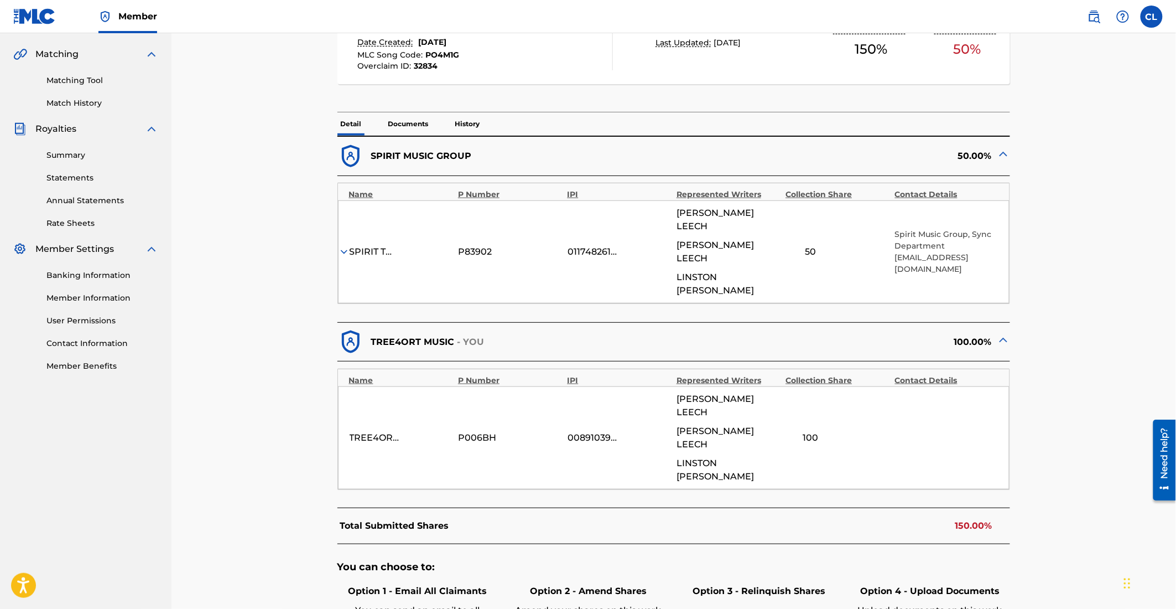
scroll to position [255, 0]
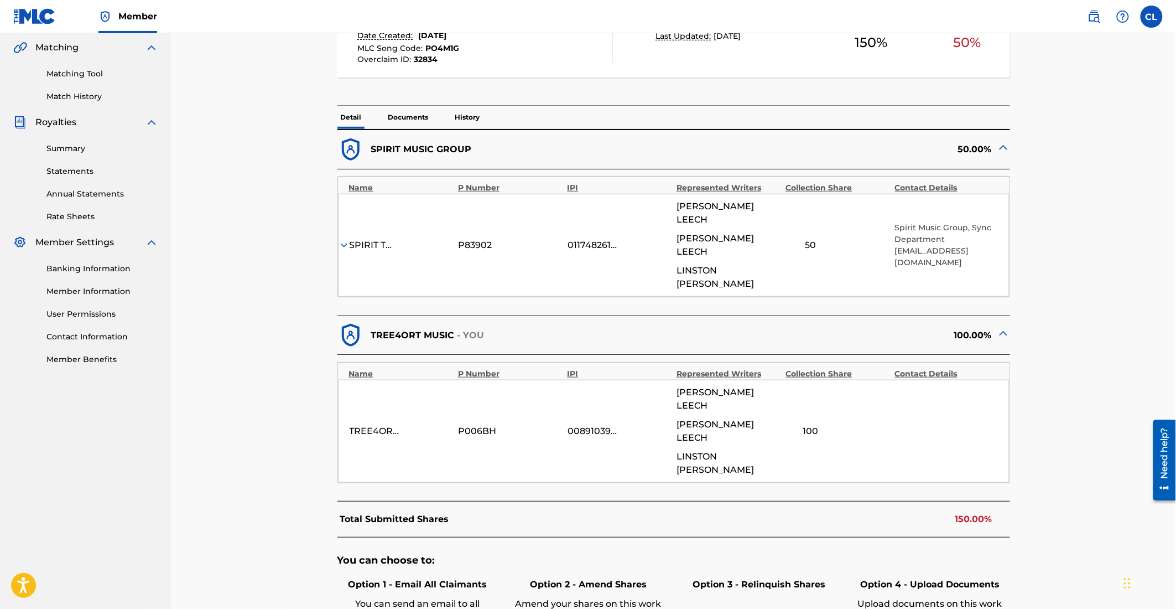
click at [424, 149] on p "SPIRIT MUSIC GROUP" at bounding box center [421, 149] width 101 height 13
click at [425, 149] on p "SPIRIT MUSIC GROUP" at bounding box center [421, 149] width 101 height 13
click at [956, 512] on p "150.00%" at bounding box center [973, 518] width 37 height 13
click at [365, 241] on div "SPIRIT TWO MUSIC CRESCENDO" at bounding box center [375, 244] width 50 height 13
click at [345, 240] on img at bounding box center [344, 245] width 11 height 11
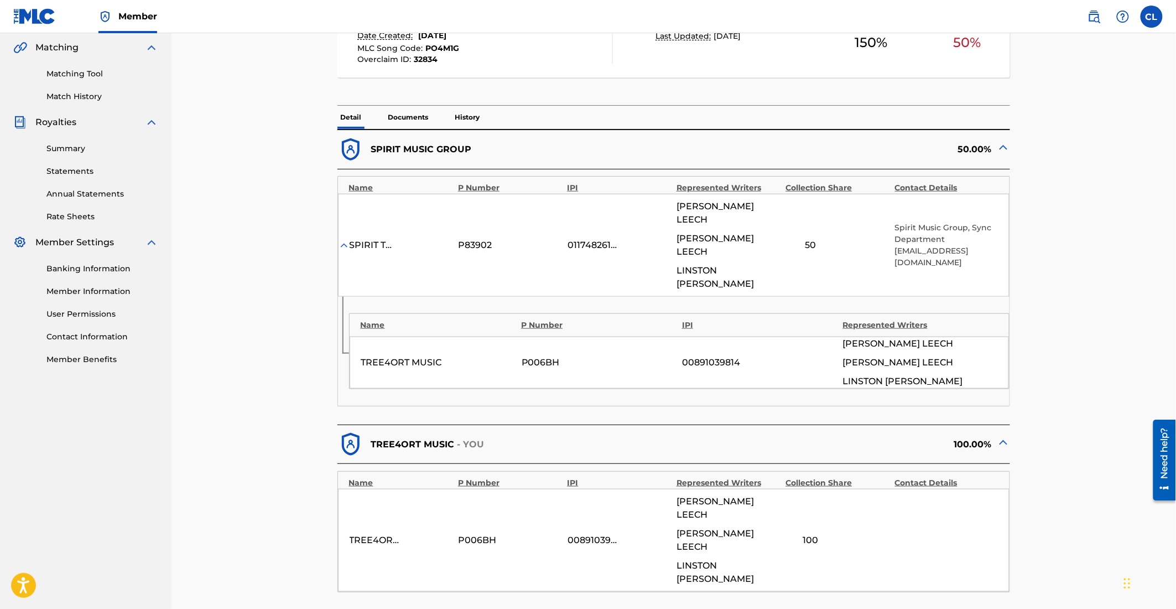
click at [345, 240] on img at bounding box center [344, 245] width 11 height 11
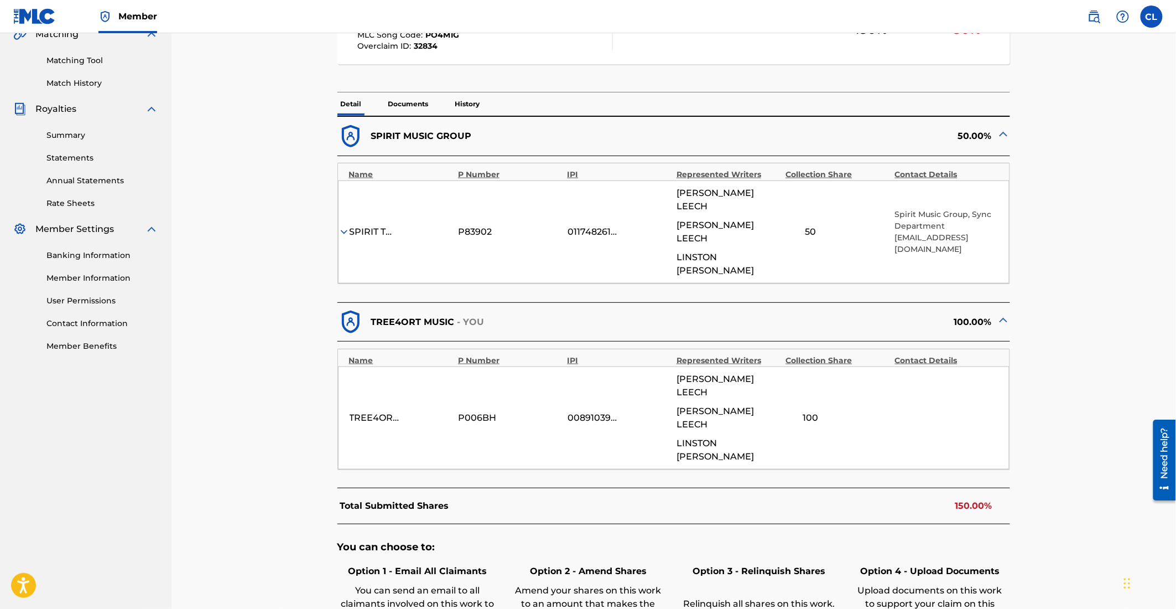
scroll to position [269, 0]
click at [392, 104] on p "Documents" at bounding box center [408, 102] width 47 height 23
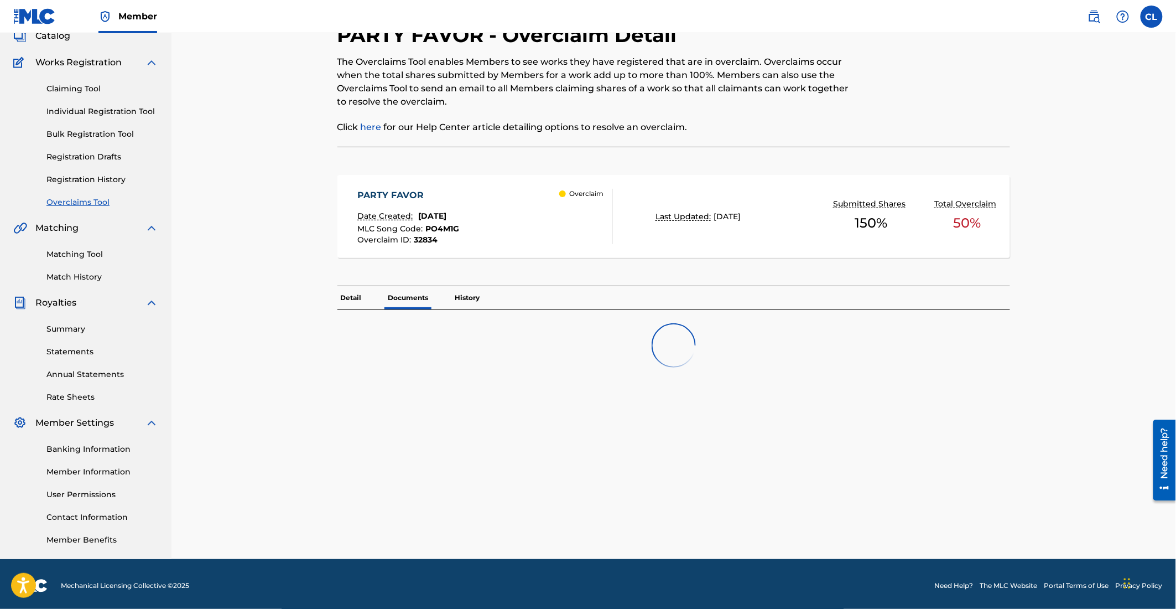
scroll to position [72, 0]
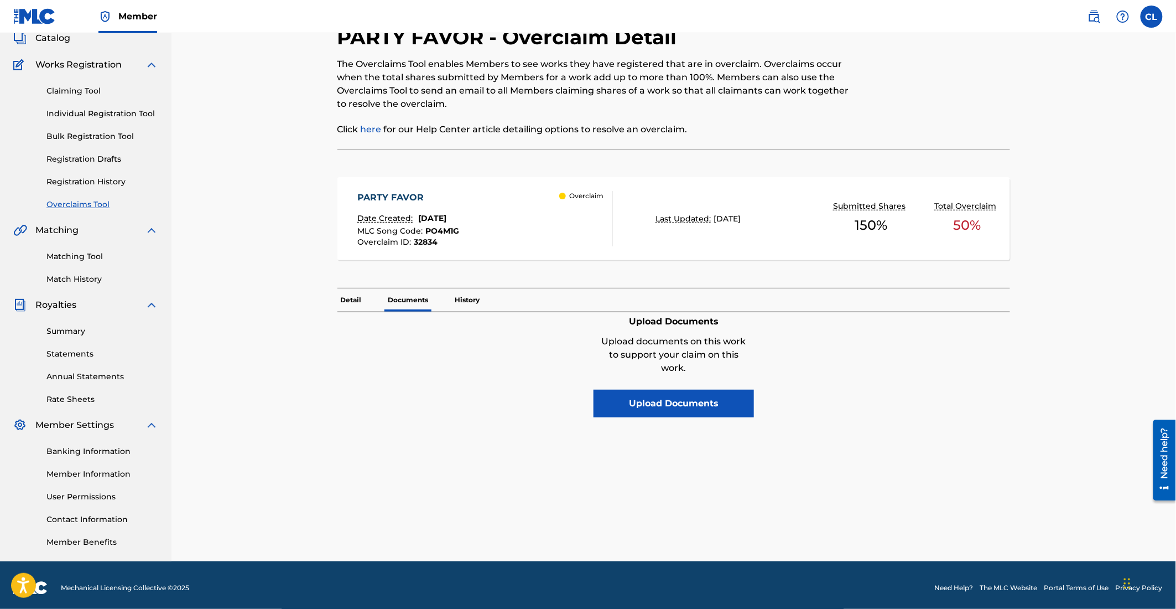
click at [389, 297] on p "Documents" at bounding box center [408, 299] width 47 height 23
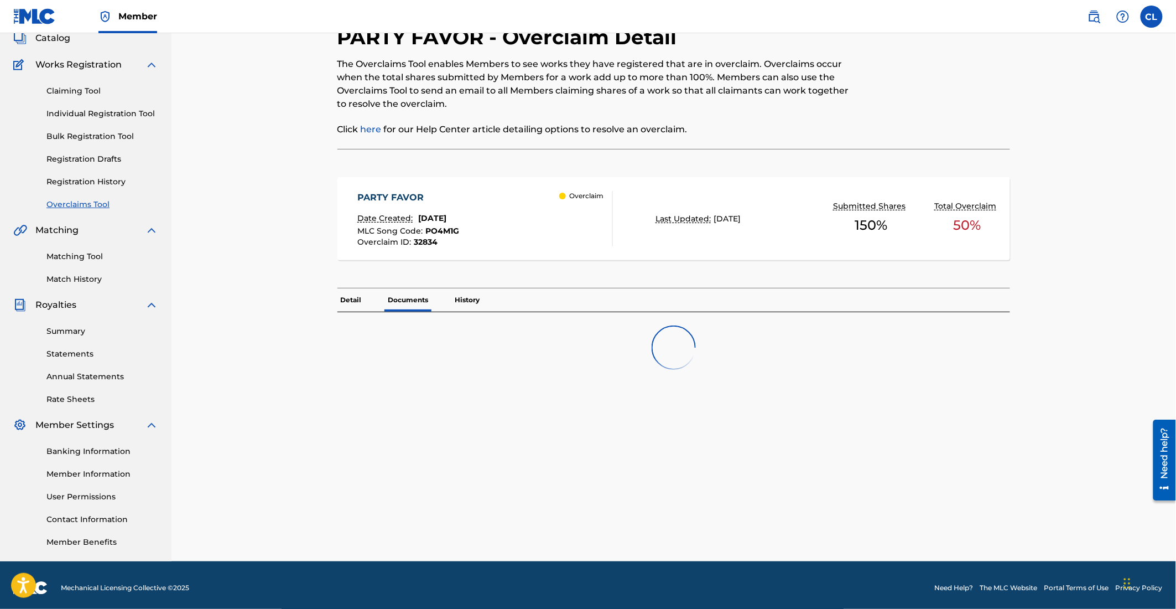
scroll to position [72, 0]
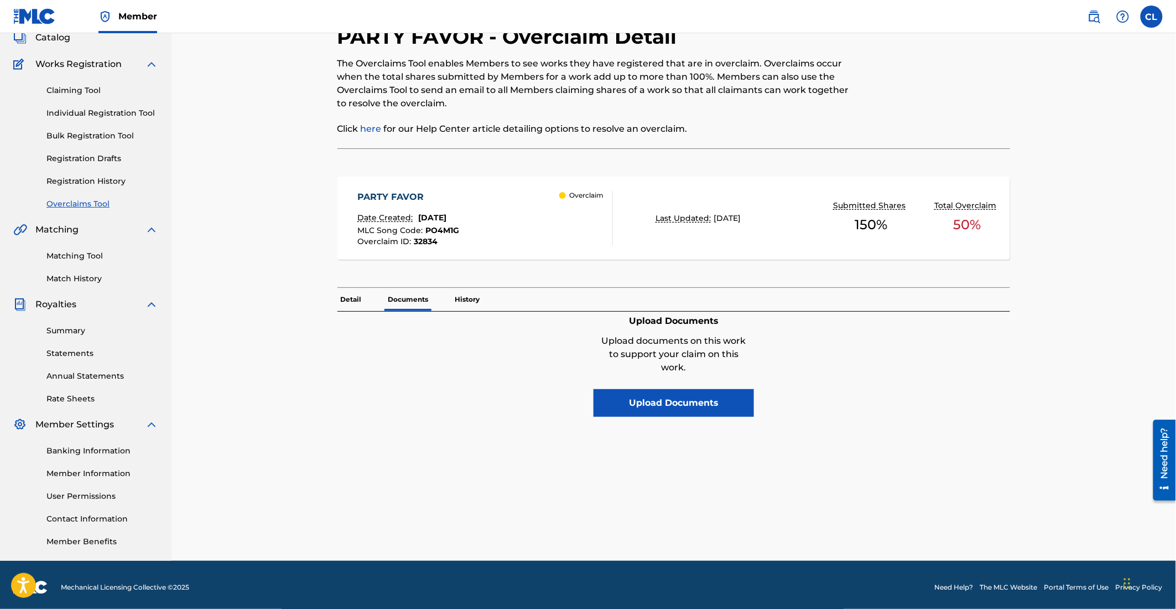
click at [389, 300] on p "Documents" at bounding box center [408, 299] width 47 height 23
click at [389, 298] on p "Documents" at bounding box center [408, 299] width 47 height 23
drag, startPoint x: 389, startPoint y: 298, endPoint x: 398, endPoint y: 296, distance: 9.7
click at [389, 298] on p "Documents" at bounding box center [408, 299] width 47 height 23
click at [455, 294] on p "History" at bounding box center [468, 299] width 32 height 23
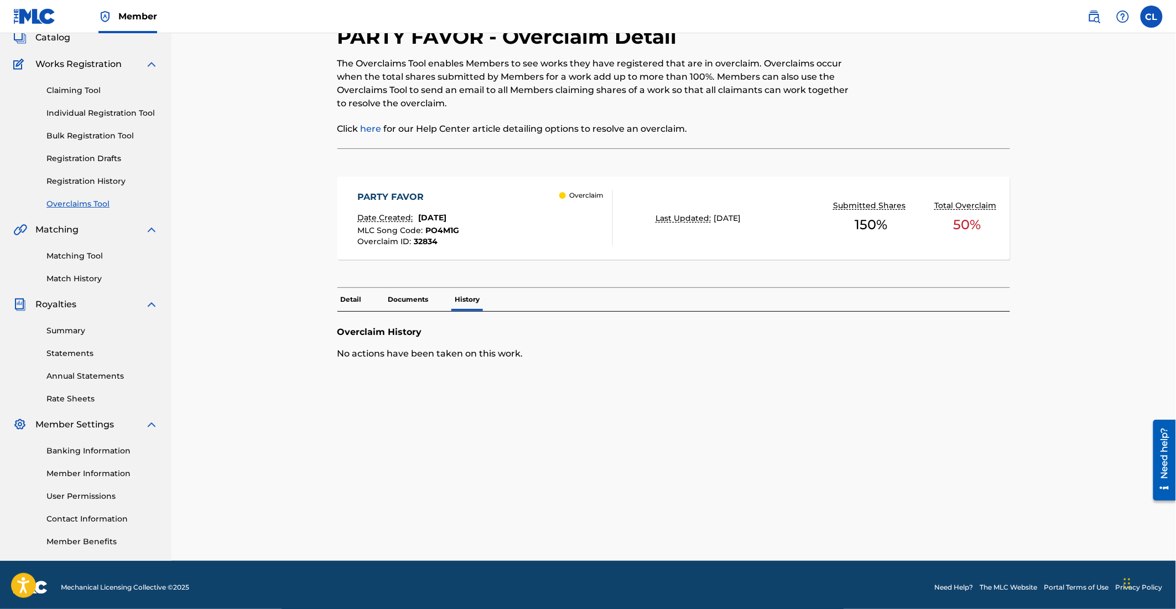
drag, startPoint x: 458, startPoint y: 295, endPoint x: 445, endPoint y: 296, distance: 12.8
click at [458, 295] on p "History" at bounding box center [468, 299] width 32 height 23
click at [430, 298] on p "Documents" at bounding box center [408, 299] width 47 height 23
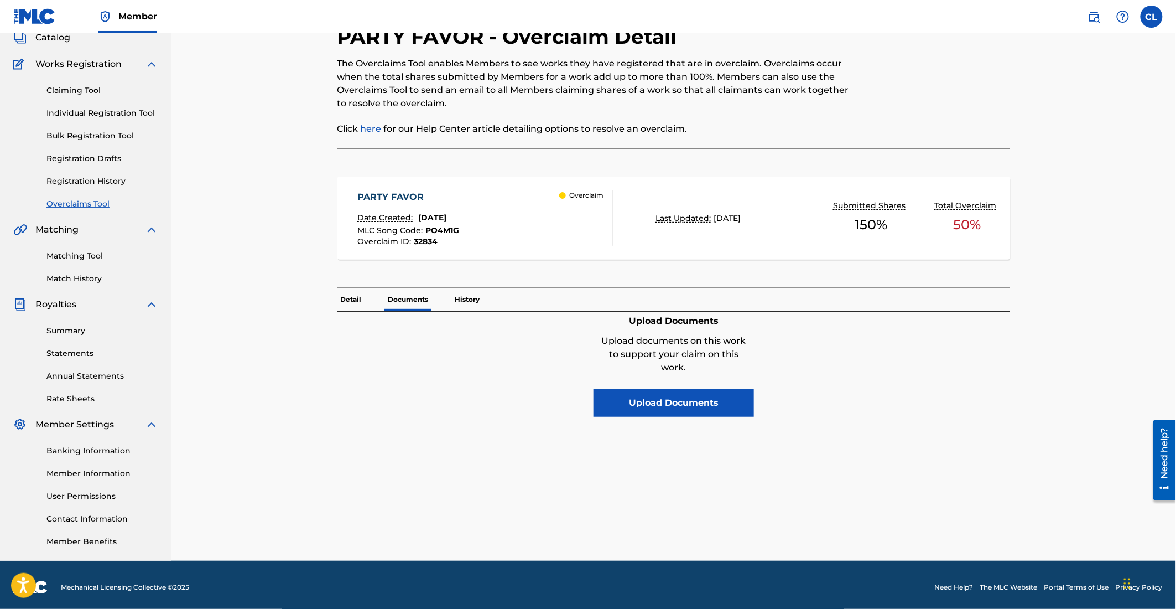
click at [419, 297] on p "Documents" at bounding box center [408, 299] width 47 height 23
click at [352, 295] on p "Detail" at bounding box center [351, 299] width 28 height 23
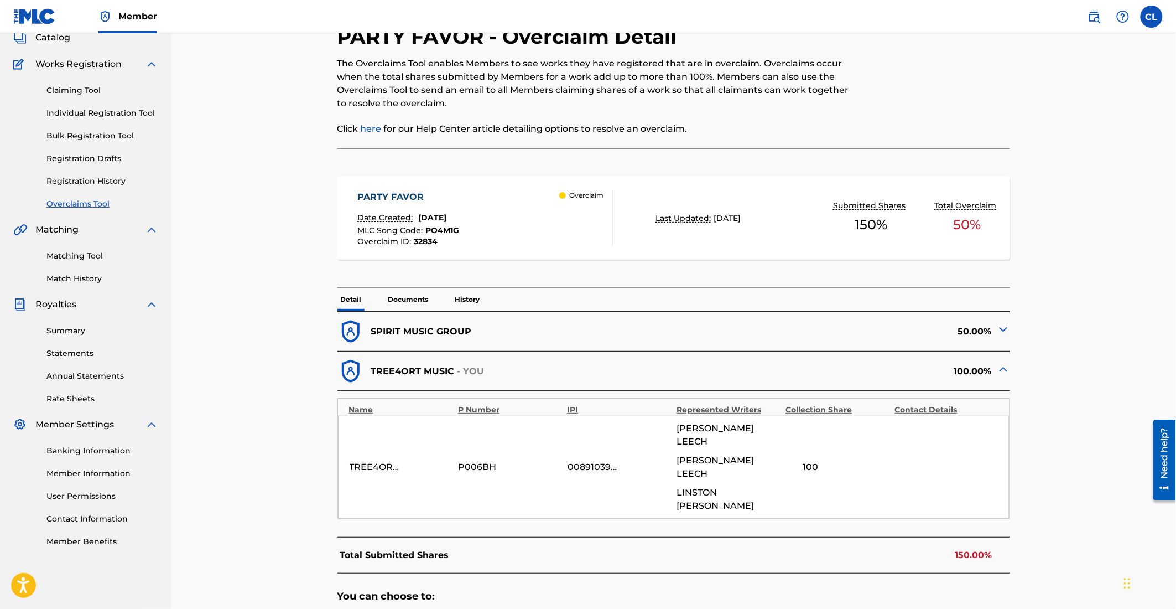
click at [341, 299] on p "Detail" at bounding box center [351, 299] width 28 height 23
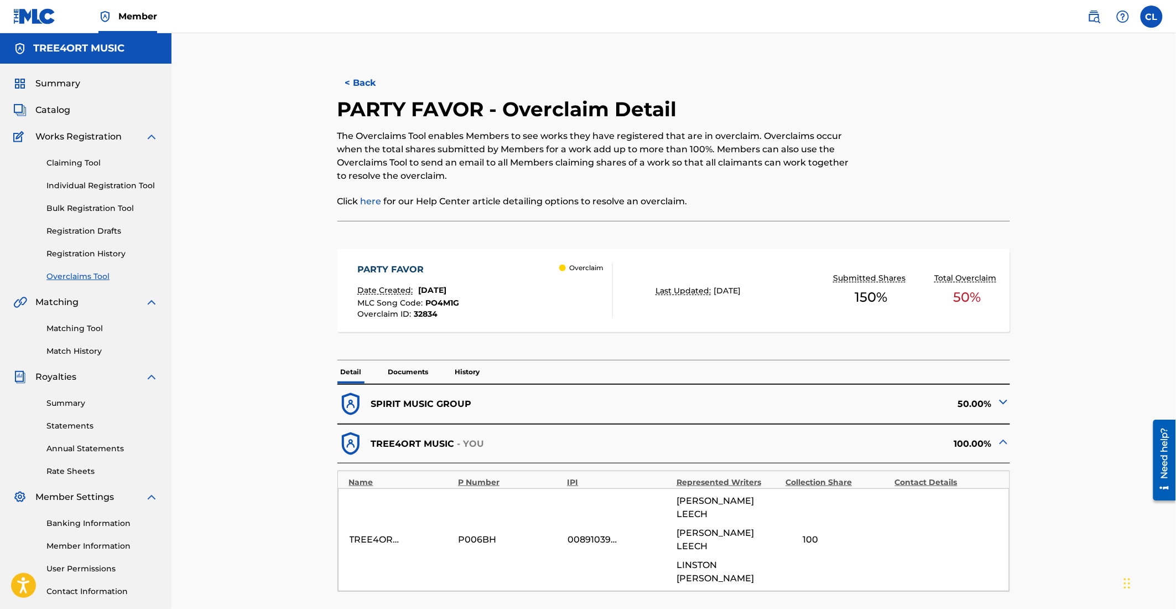
drag, startPoint x: 374, startPoint y: 442, endPoint x: 376, endPoint y: 434, distance: 8.5
click at [374, 443] on p "TREE4ORT MUSIC" at bounding box center [413, 443] width 84 height 13
drag, startPoint x: 373, startPoint y: 444, endPoint x: 370, endPoint y: 388, distance: 56.0
click at [373, 444] on p "TREE4ORT MUSIC" at bounding box center [413, 443] width 84 height 13
click at [350, 374] on p "Detail" at bounding box center [351, 371] width 28 height 23
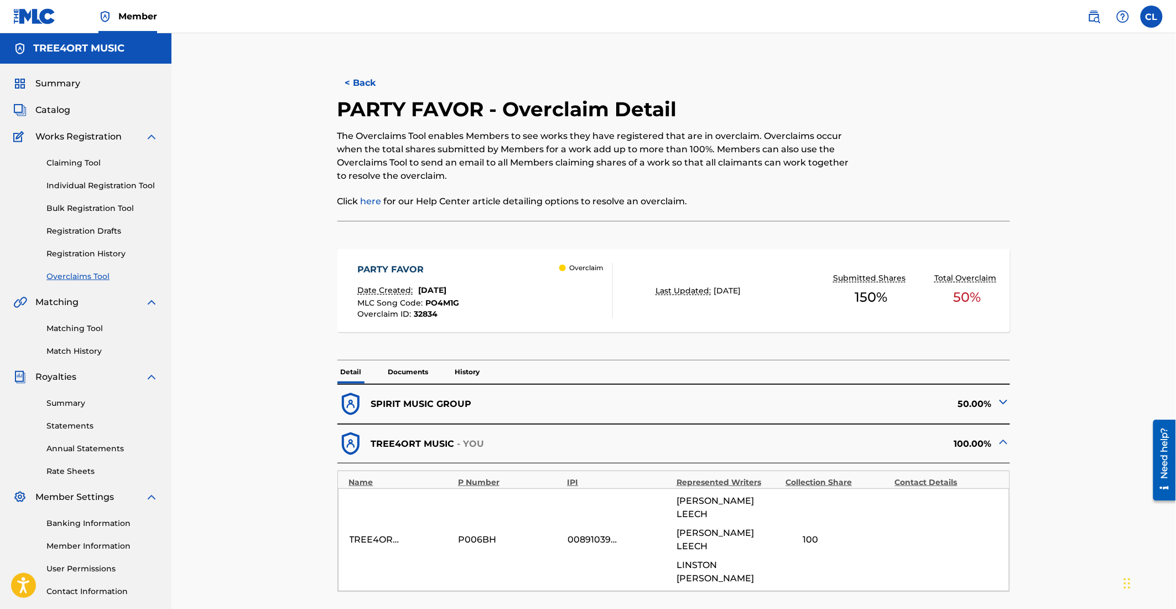
click at [375, 369] on div "Detail Documents History" at bounding box center [673, 371] width 673 height 23
click at [388, 368] on p "Documents" at bounding box center [408, 371] width 47 height 23
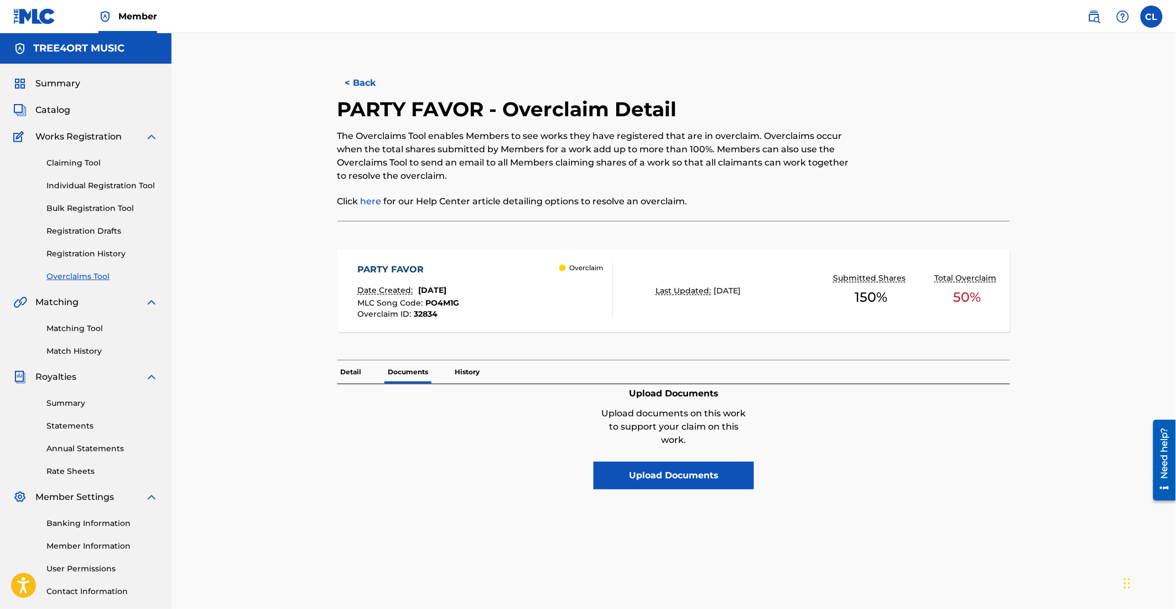
click at [352, 367] on p "Detail" at bounding box center [351, 371] width 28 height 23
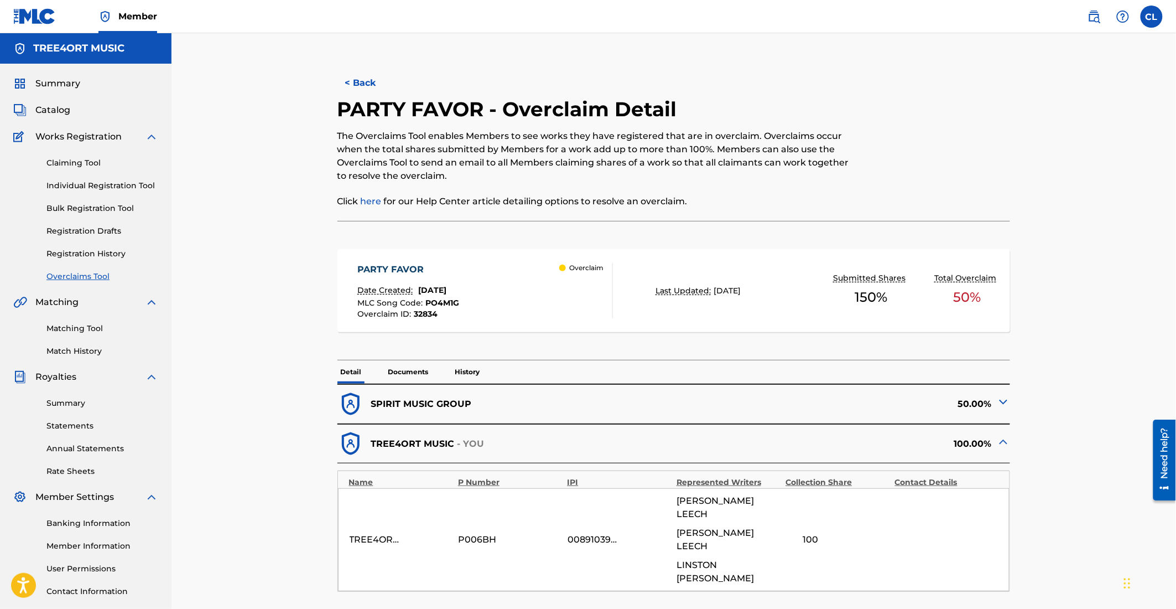
click at [595, 268] on p "Overclaim" at bounding box center [586, 268] width 34 height 10
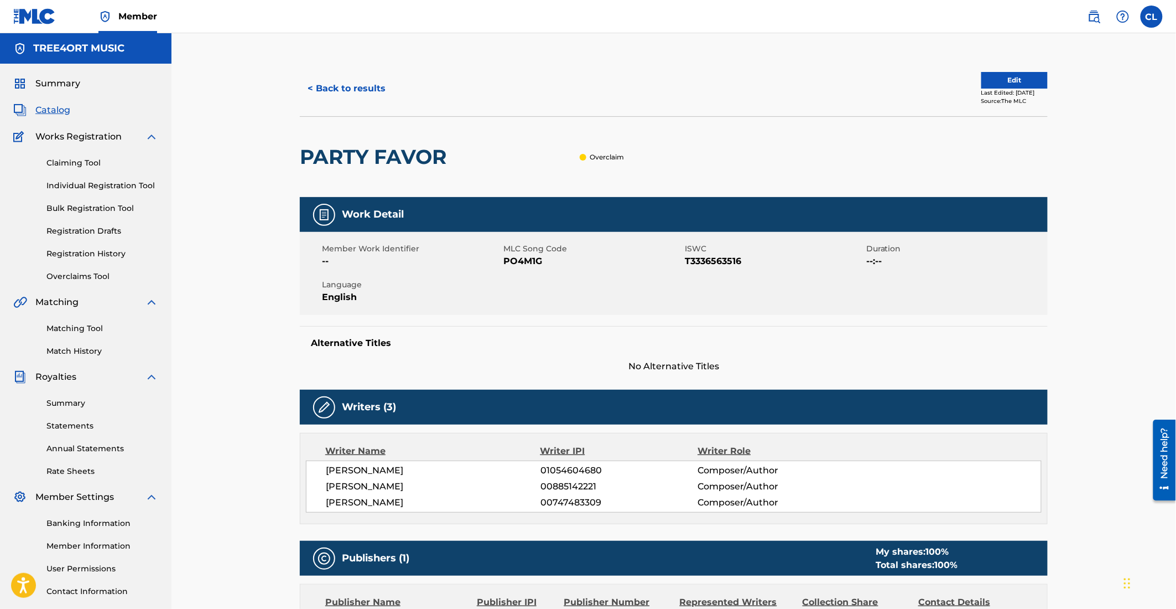
click at [326, 470] on span "[PERSON_NAME]" at bounding box center [433, 470] width 215 height 13
drag, startPoint x: 326, startPoint y: 470, endPoint x: 320, endPoint y: 471, distance: 6.2
click at [326, 470] on span "[PERSON_NAME]" at bounding box center [433, 470] width 215 height 13
click at [327, 471] on span "[PERSON_NAME]" at bounding box center [433, 470] width 215 height 13
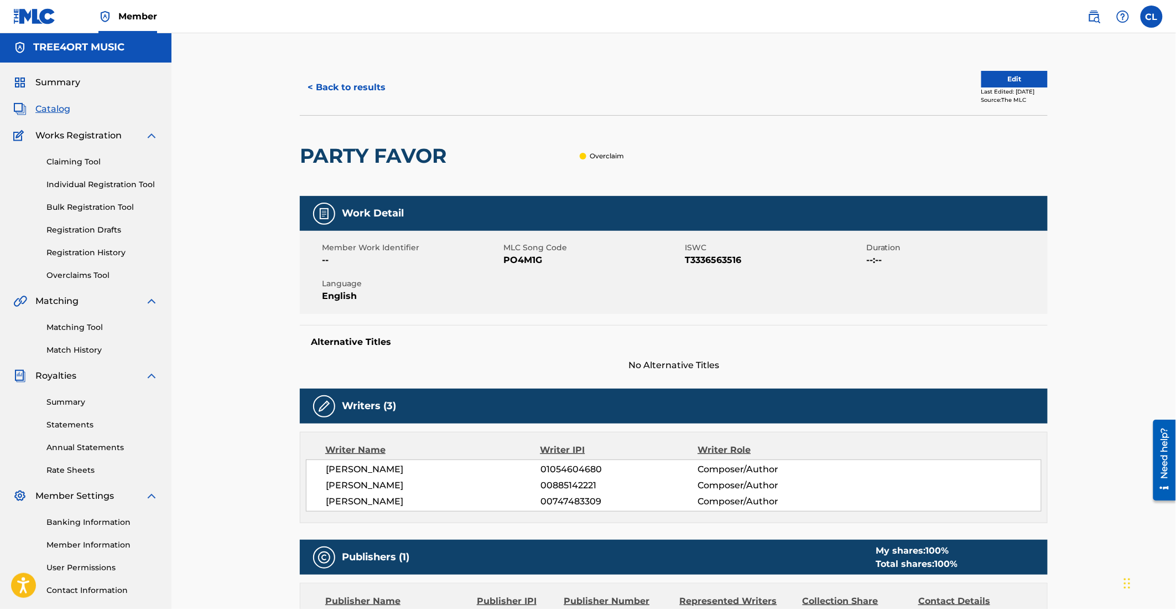
click at [327, 467] on span "[PERSON_NAME]" at bounding box center [433, 469] width 215 height 13
click at [332, 86] on button "< Back to results" at bounding box center [347, 88] width 94 height 28
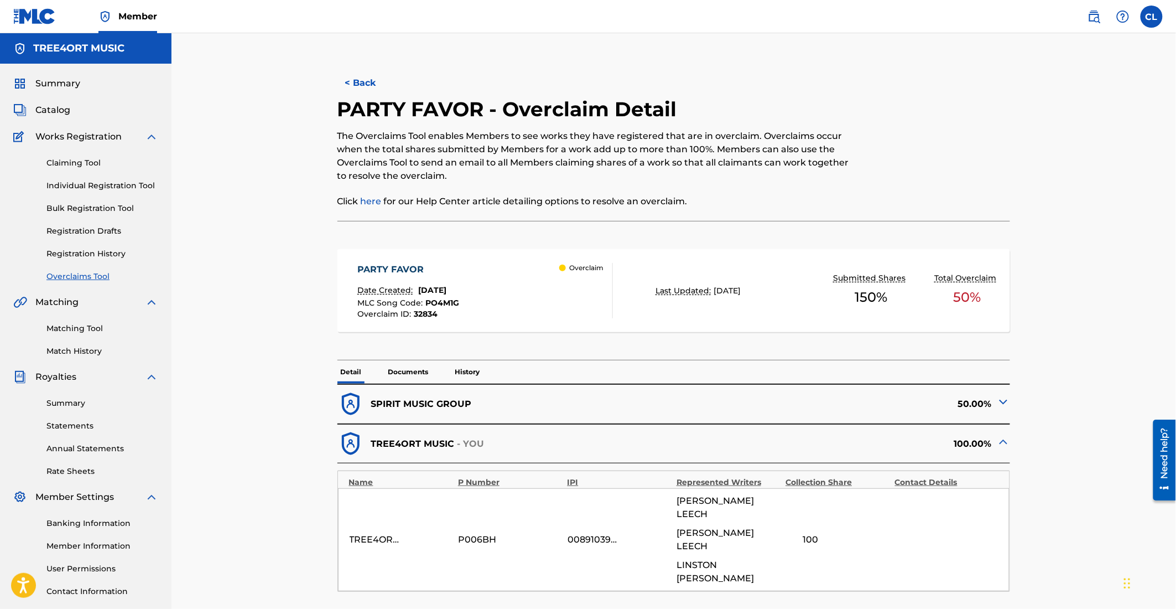
click at [32, 84] on link "Summary" at bounding box center [46, 83] width 67 height 13
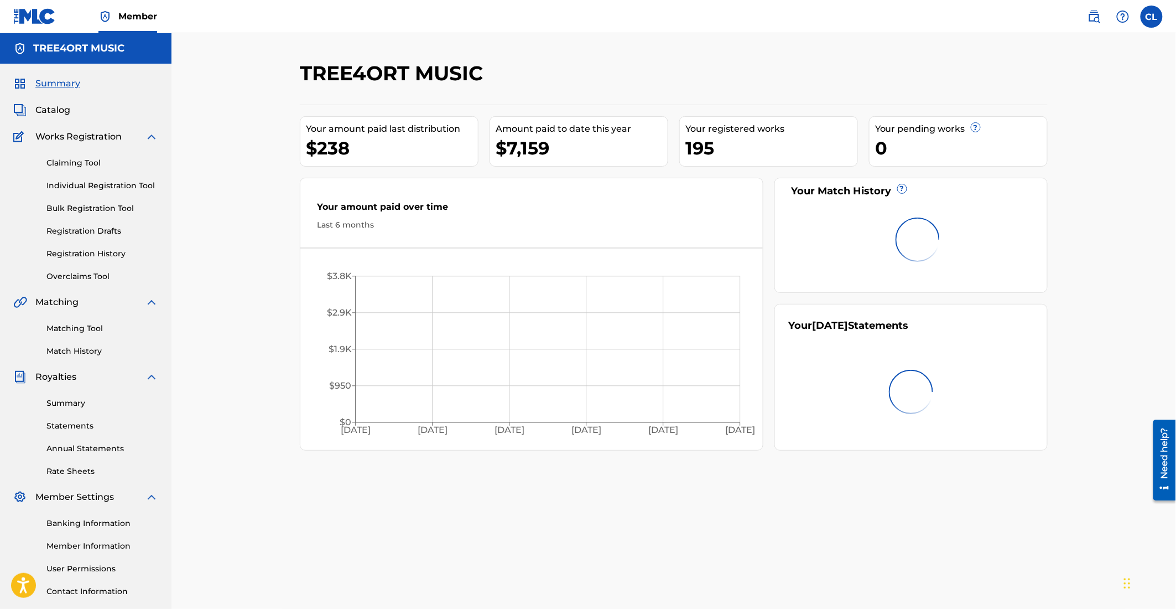
click at [39, 81] on span "Summary" at bounding box center [57, 83] width 45 height 13
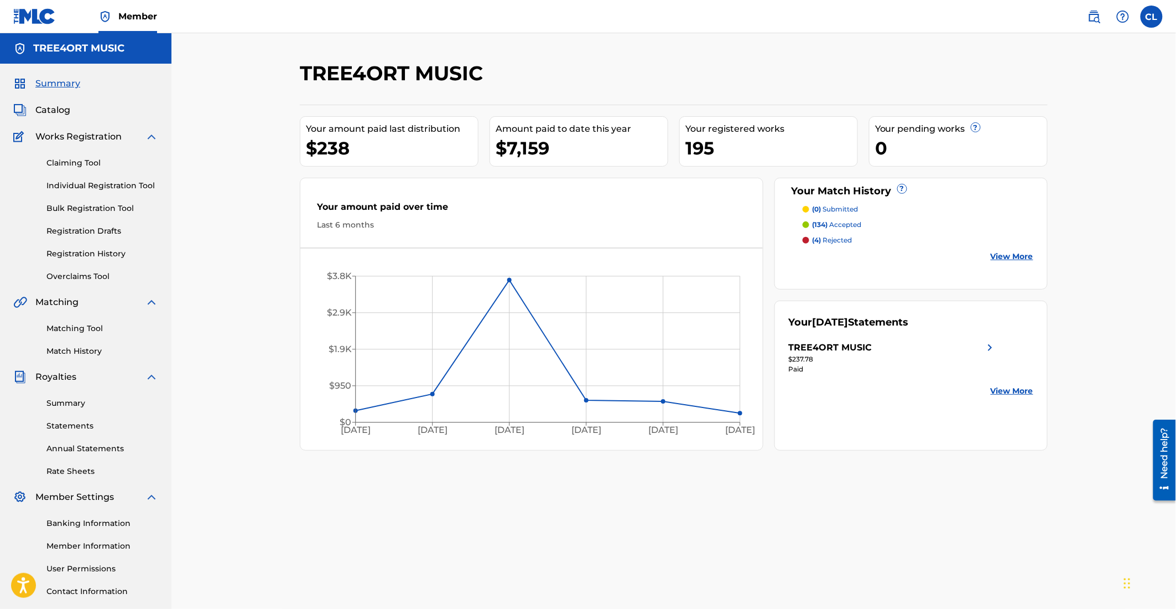
click at [877, 144] on div "0" at bounding box center [961, 148] width 172 height 25
click at [20, 75] on div "Summary Catalog Works Registration Claiming Tool Individual Registration Tool B…" at bounding box center [86, 348] width 172 height 569
click at [46, 85] on span "Summary" at bounding box center [57, 83] width 45 height 13
click at [43, 80] on span "Summary" at bounding box center [57, 83] width 45 height 13
click at [51, 81] on span "Summary" at bounding box center [57, 83] width 45 height 13
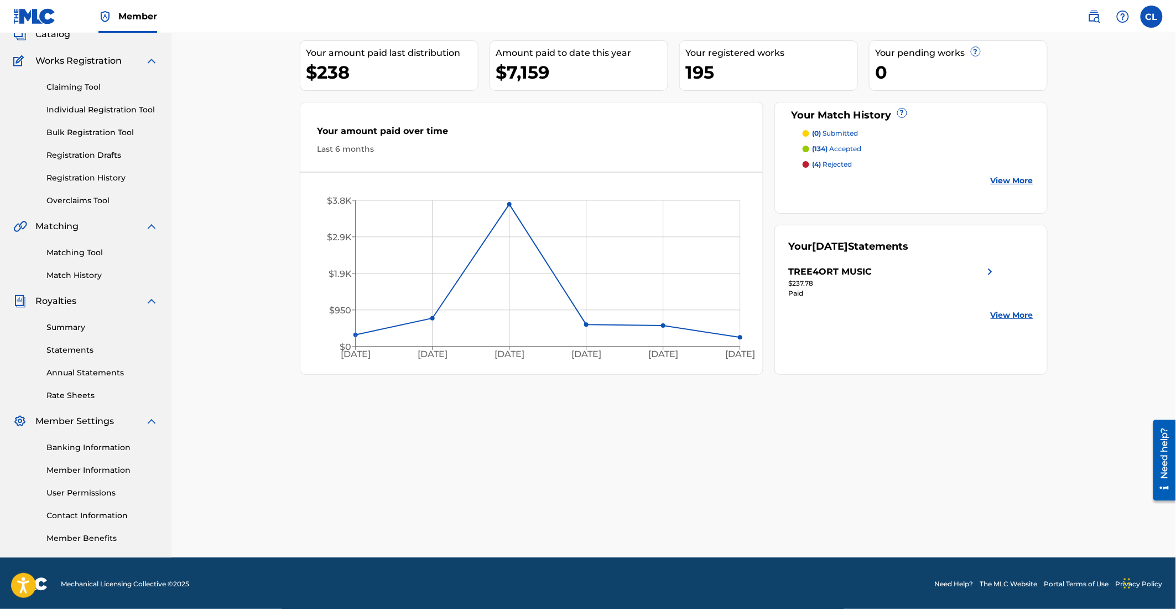
scroll to position [77, 0]
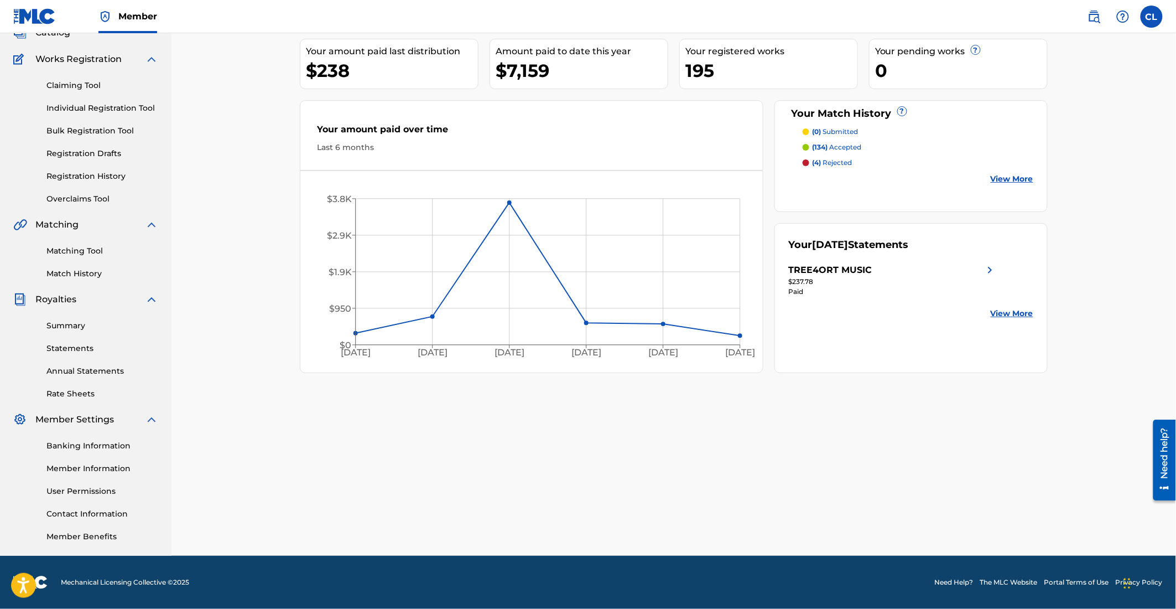
click at [75, 199] on link "Overclaims Tool" at bounding box center [102, 199] width 112 height 12
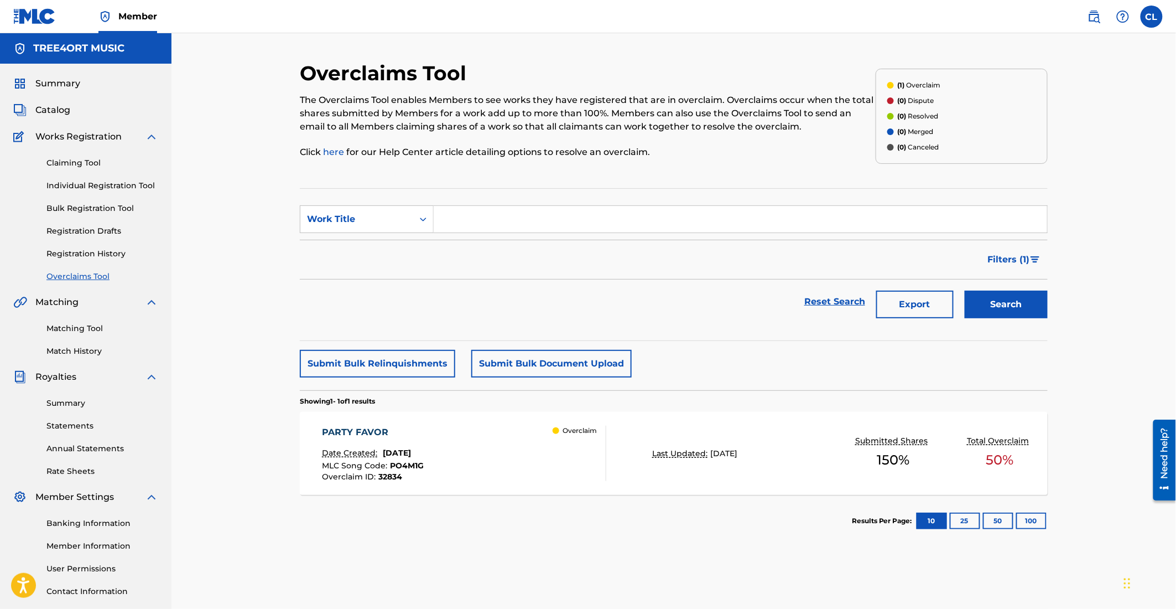
click at [392, 458] on div "Date Created: [DATE]" at bounding box center [374, 454] width 102 height 14
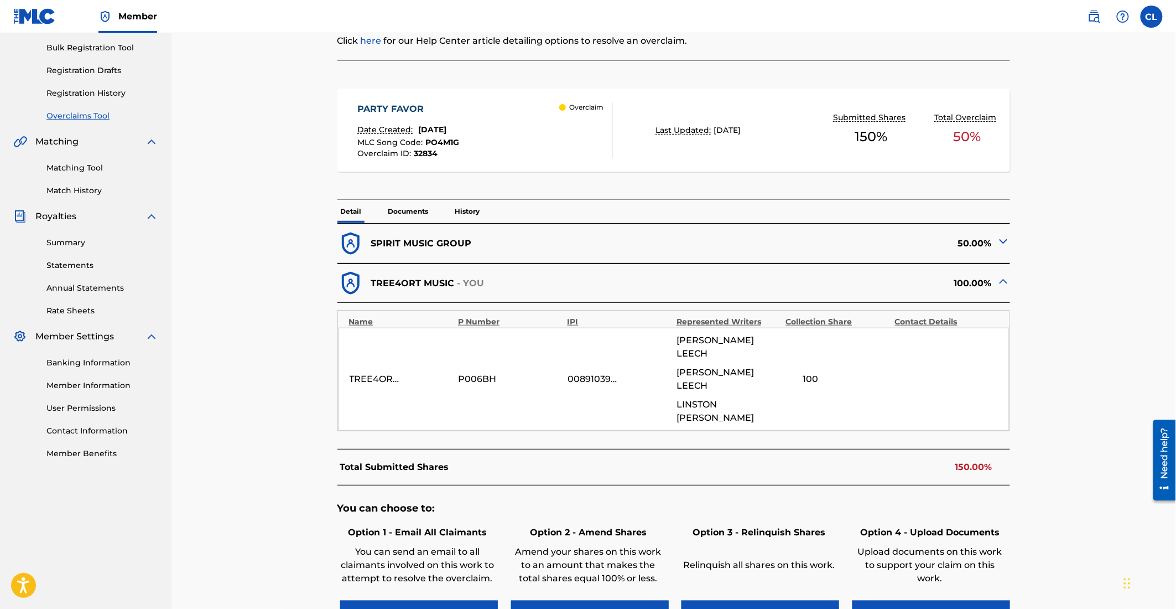
scroll to position [178, 0]
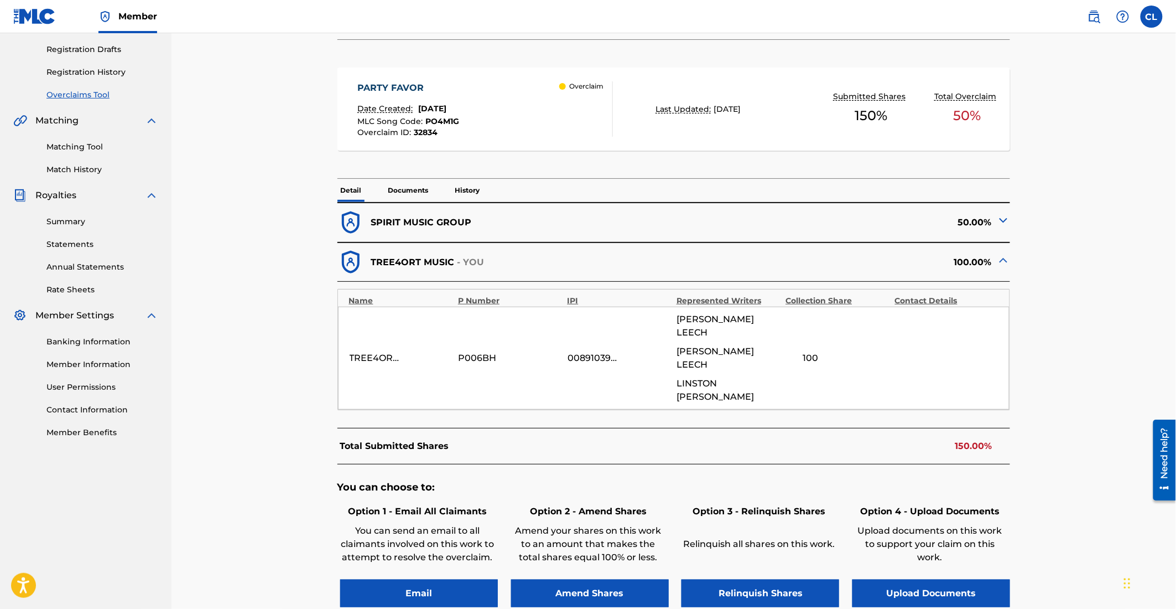
click at [398, 264] on p "TREE4ORT MUSIC" at bounding box center [413, 262] width 84 height 13
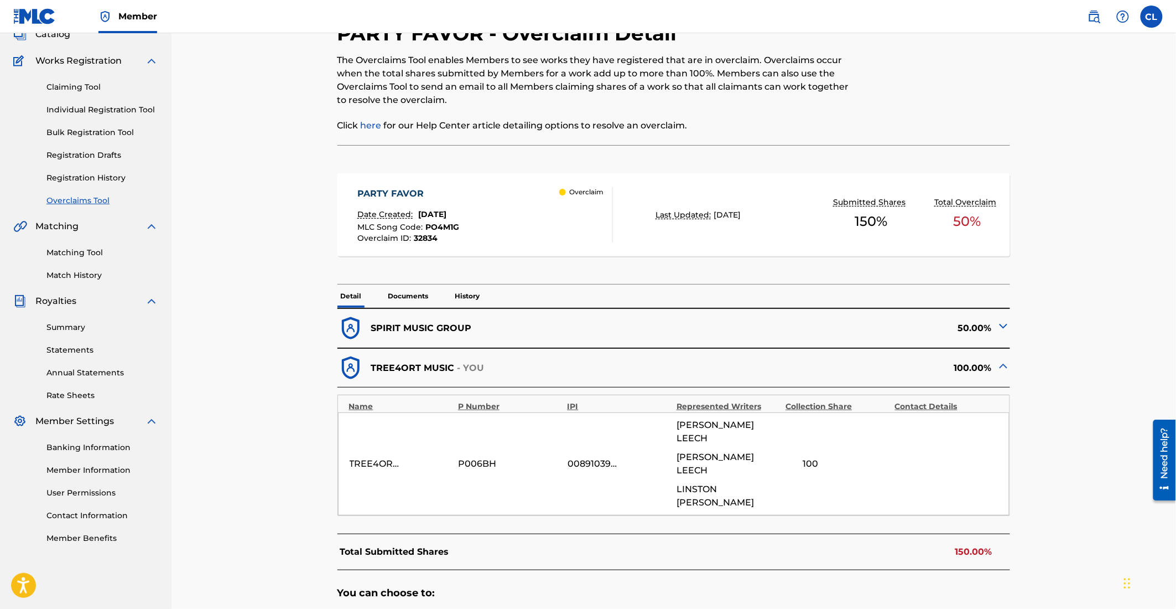
scroll to position [0, 0]
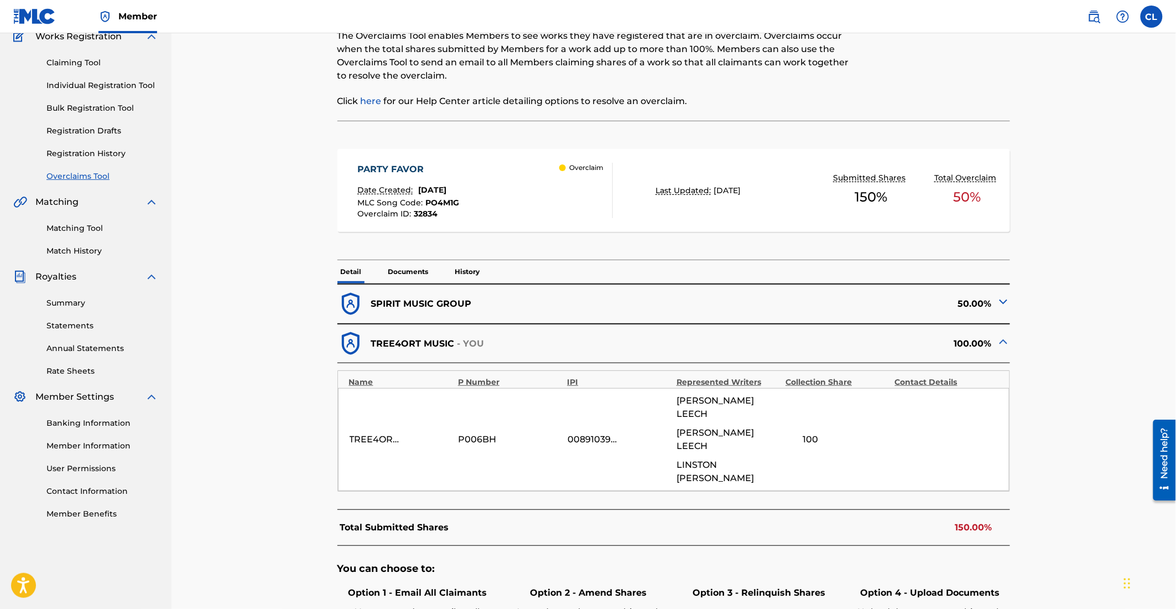
click at [460, 307] on p "SPIRIT MUSIC GROUP" at bounding box center [421, 303] width 101 height 13
click at [420, 302] on p "SPIRIT MUSIC GROUP" at bounding box center [421, 305] width 101 height 13
click at [1003, 302] on img at bounding box center [1003, 303] width 13 height 13
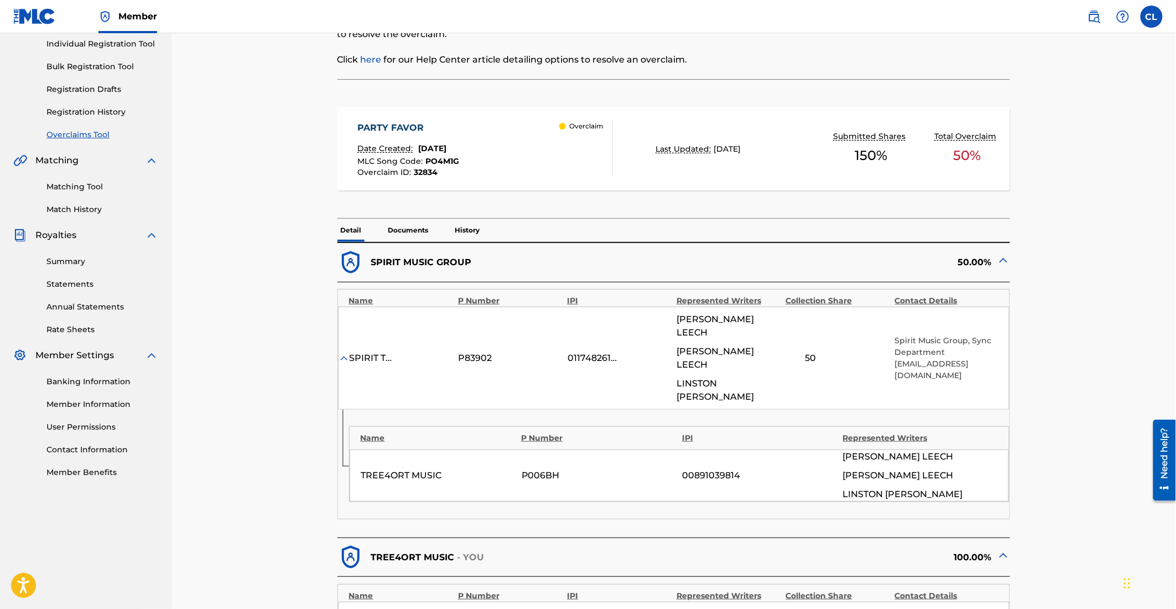
scroll to position [154, 0]
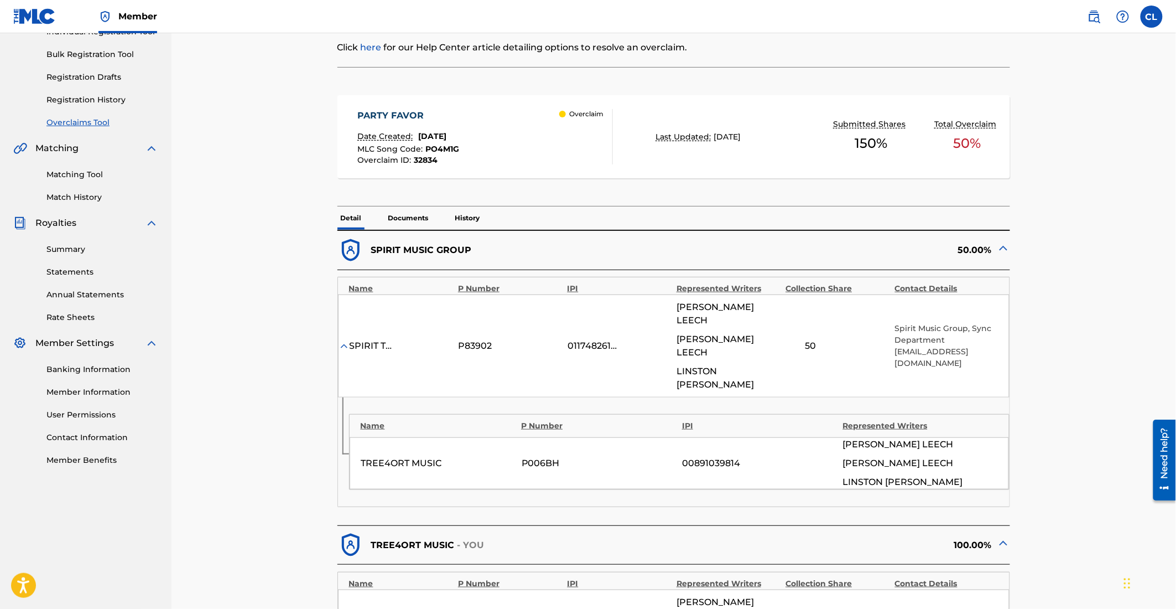
drag, startPoint x: 931, startPoint y: 355, endPoint x: 891, endPoint y: 344, distance: 41.2
click at [891, 344] on div "SPIRIT TWO MUSIC CRESCENDO P83902 01174826144 [PERSON_NAME] [PERSON_NAME] [PERS…" at bounding box center [674, 345] width 672 height 103
drag, startPoint x: 891, startPoint y: 344, endPoint x: 897, endPoint y: 342, distance: 6.3
click at [891, 344] on div "SPIRIT TWO MUSIC CRESCENDO P83902 01174826144 [PERSON_NAME] [PERSON_NAME] [PERS…" at bounding box center [674, 345] width 672 height 103
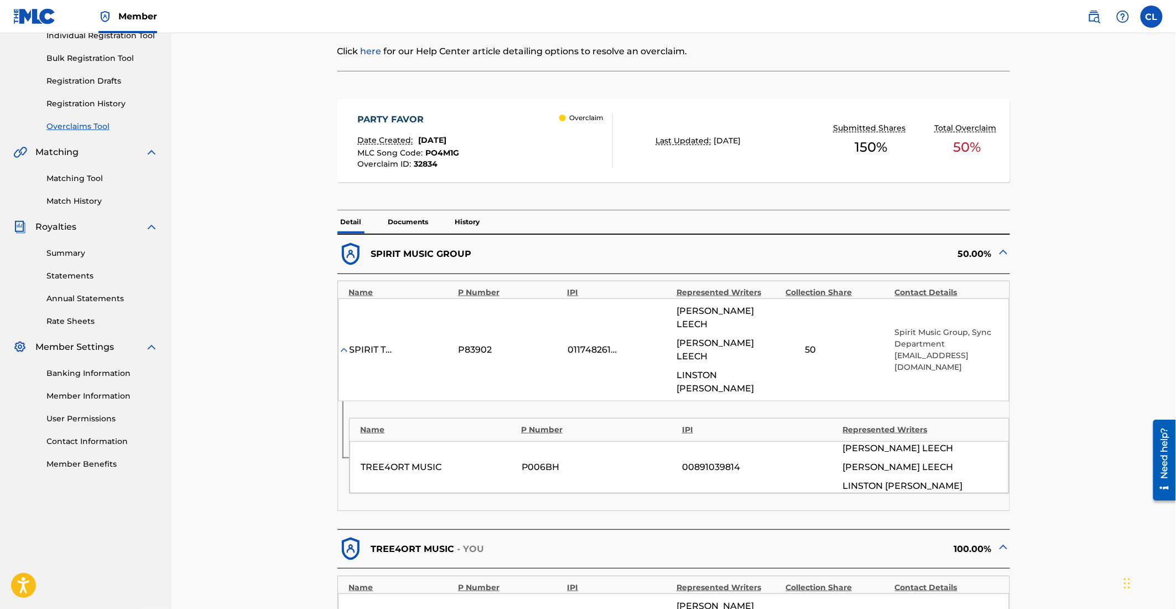
drag, startPoint x: 931, startPoint y: 364, endPoint x: 892, endPoint y: 351, distance: 40.9
click at [892, 351] on div "SPIRIT TWO MUSIC CRESCENDO P83902 01174826144 [PERSON_NAME] [PERSON_NAME] [PERS…" at bounding box center [674, 349] width 672 height 103
copy p "[EMAIL_ADDRESS][DOMAIN_NAME]"
drag, startPoint x: 967, startPoint y: 355, endPoint x: 945, endPoint y: 359, distance: 22.6
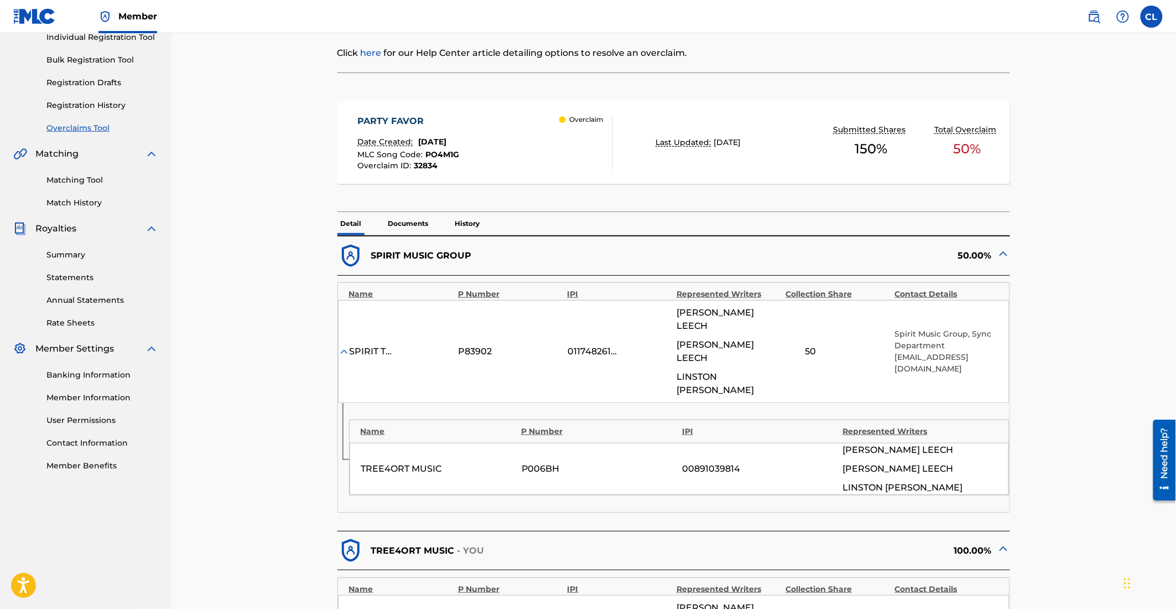
click at [967, 355] on p "[EMAIL_ADDRESS][DOMAIN_NAME]" at bounding box center [946, 362] width 103 height 23
drag, startPoint x: 932, startPoint y: 359, endPoint x: 916, endPoint y: 365, distance: 17.0
click at [892, 350] on div "SPIRIT TWO MUSIC CRESCENDO P83902 01174826144 [PERSON_NAME] [PERSON_NAME] [PERS…" at bounding box center [674, 351] width 672 height 103
copy p "[EMAIL_ADDRESS][DOMAIN_NAME]"
click at [931, 361] on p "[EMAIL_ADDRESS][DOMAIN_NAME]" at bounding box center [946, 362] width 103 height 23
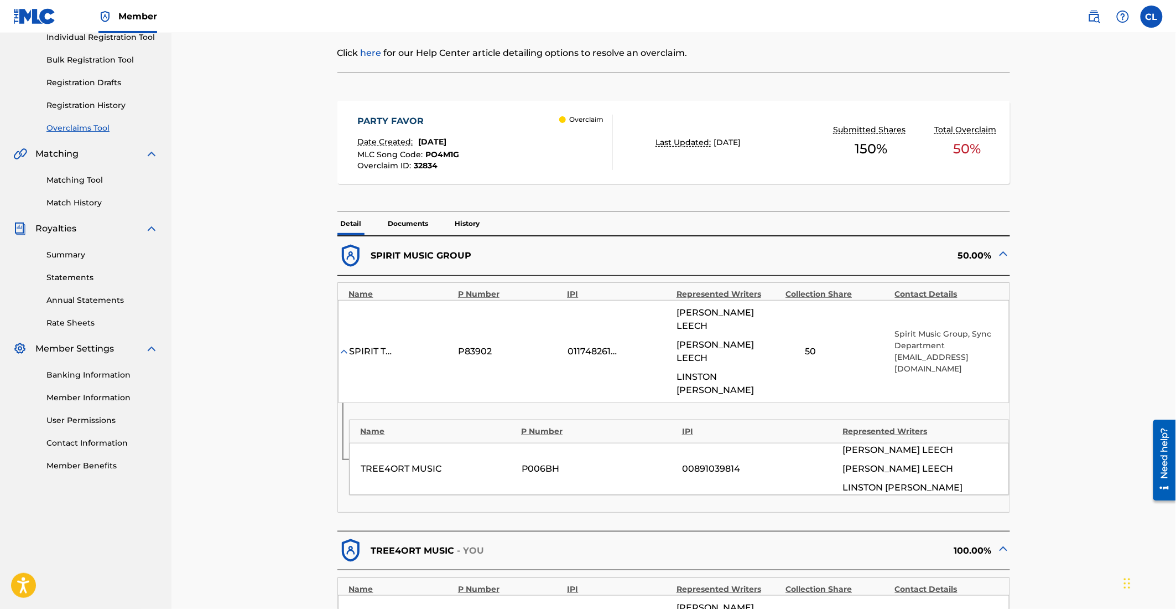
drag, startPoint x: 927, startPoint y: 365, endPoint x: 892, endPoint y: 352, distance: 37.8
click at [892, 352] on div "SPIRIT TWO MUSIC CRESCENDO P83902 01174826144 [PERSON_NAME] [PERSON_NAME] [PERS…" at bounding box center [674, 351] width 672 height 103
drag, startPoint x: 892, startPoint y: 352, endPoint x: 920, endPoint y: 360, distance: 28.2
click at [920, 360] on div "SPIRIT TWO MUSIC CRESCENDO P83902 01174826144 [PERSON_NAME] [PERSON_NAME] [PERS…" at bounding box center [674, 351] width 672 height 103
drag, startPoint x: 920, startPoint y: 360, endPoint x: 916, endPoint y: 305, distance: 55.0
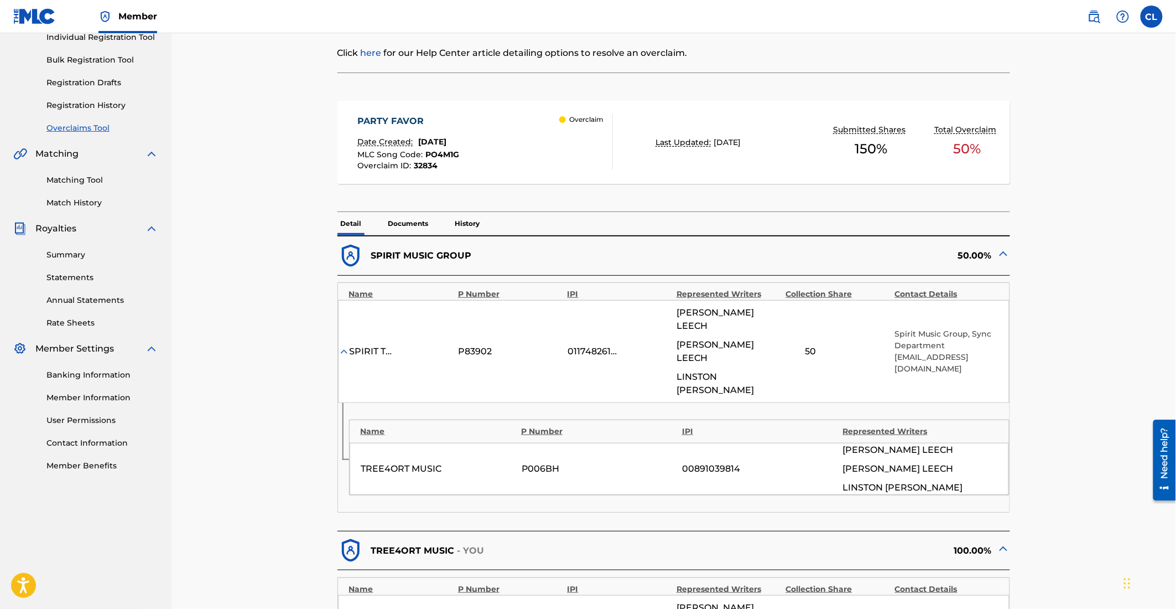
click at [920, 360] on p "[EMAIL_ADDRESS][DOMAIN_NAME]" at bounding box center [946, 362] width 103 height 23
click at [862, 148] on span "150 %" at bounding box center [871, 149] width 33 height 20
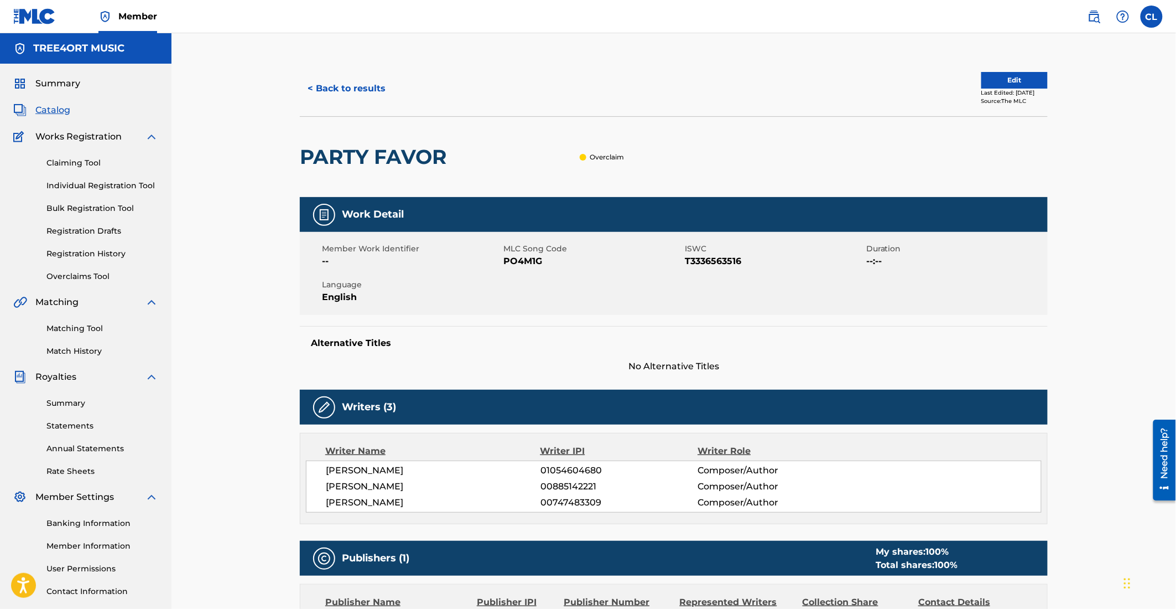
click at [369, 89] on button "< Back to results" at bounding box center [347, 89] width 94 height 28
